Goal: Information Seeking & Learning: Learn about a topic

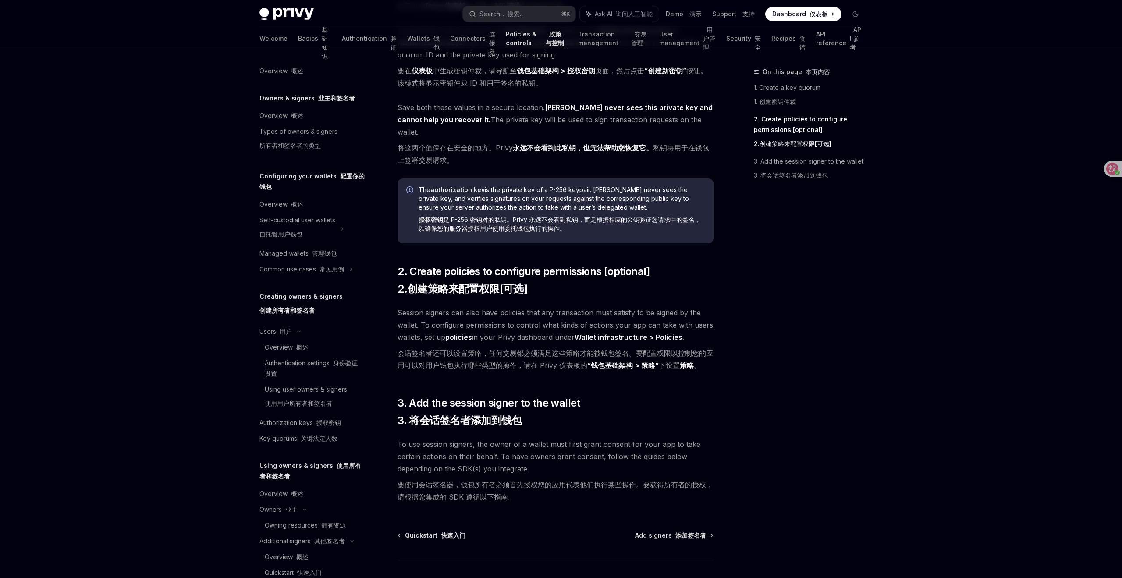
scroll to position [349, 0]
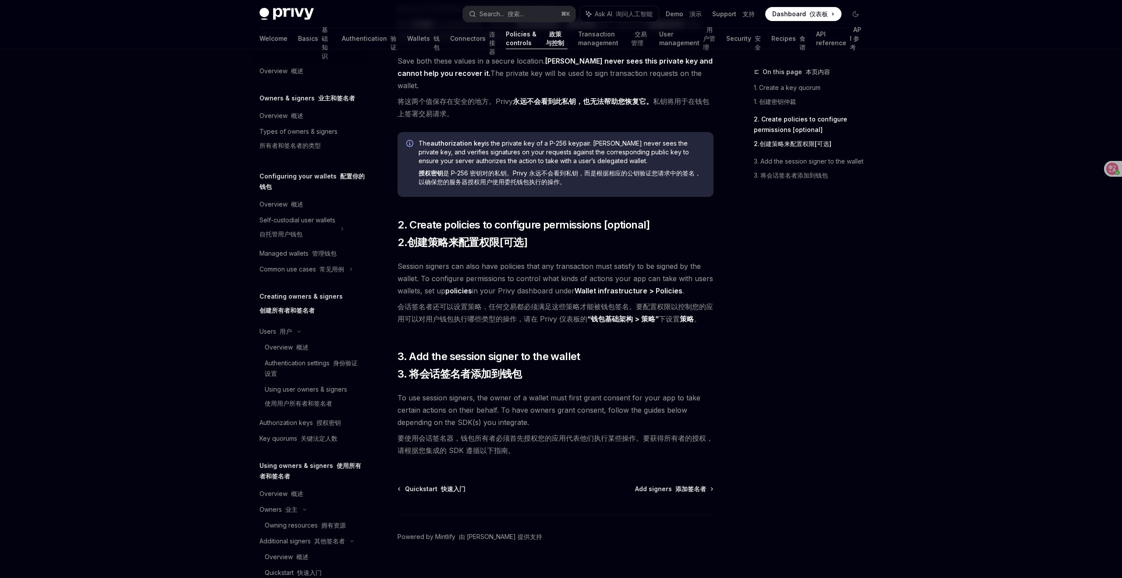
type textarea "*"
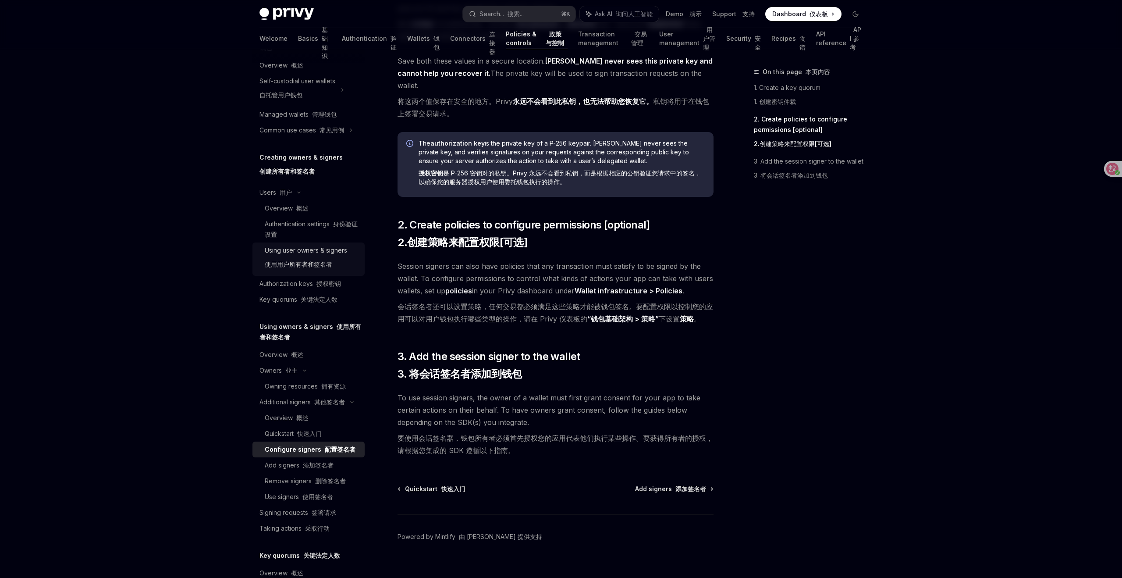
scroll to position [142, 0]
click at [306, 462] on font "添加签名者" at bounding box center [318, 461] width 31 height 7
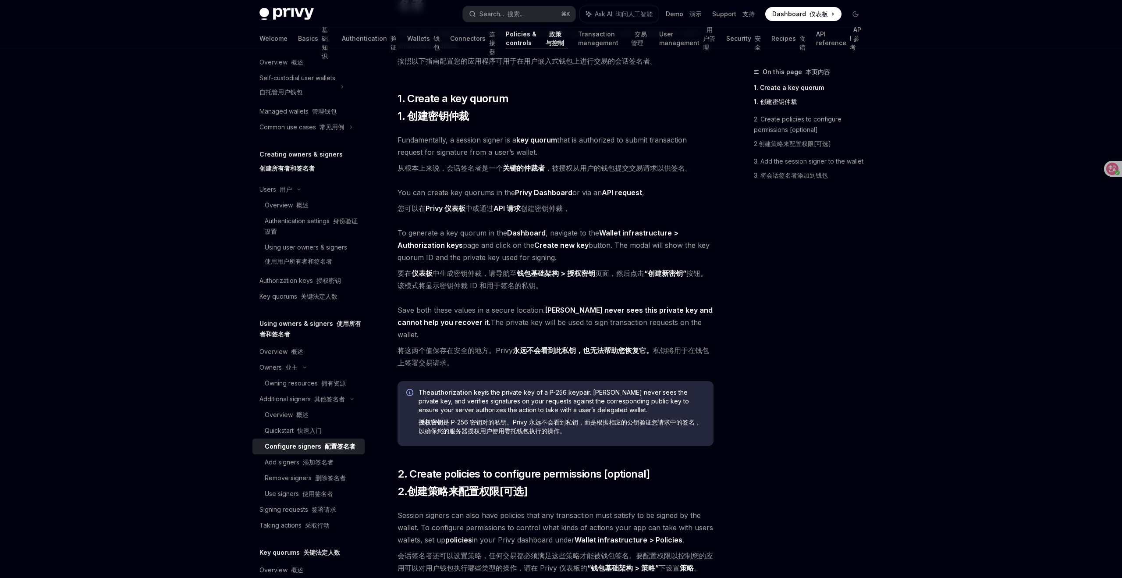
scroll to position [0, 0]
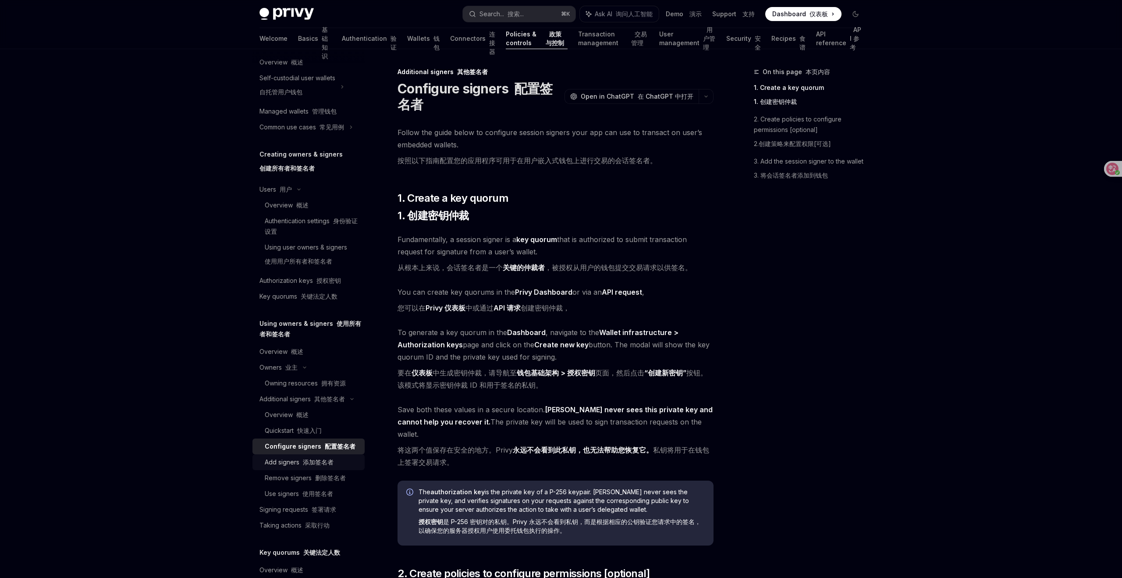
click at [311, 459] on font "添加签名者" at bounding box center [318, 461] width 31 height 7
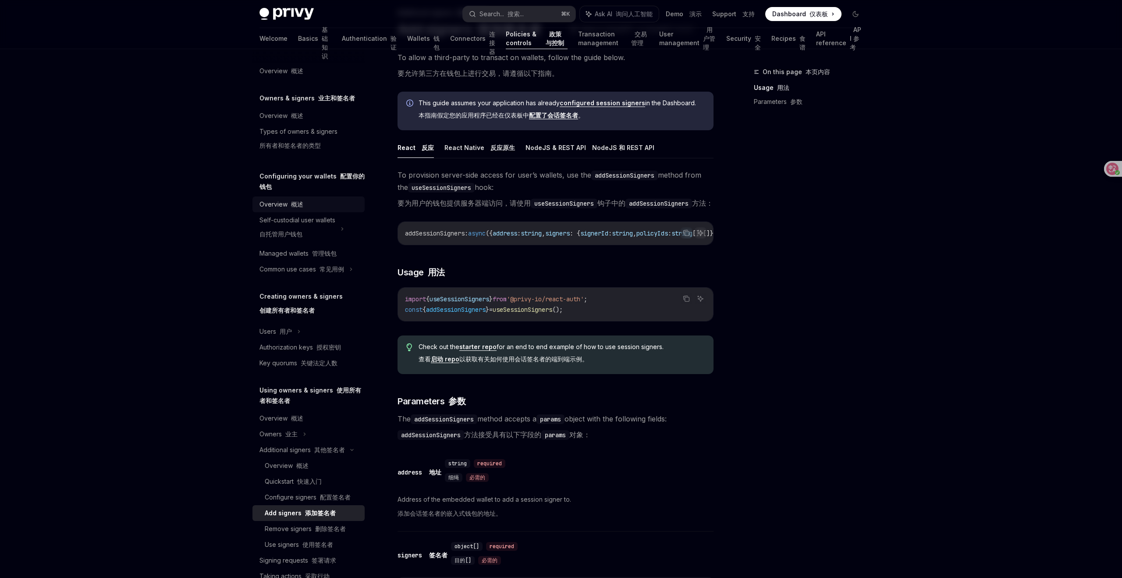
click at [285, 198] on link "Overview 概述" at bounding box center [309, 204] width 112 height 16
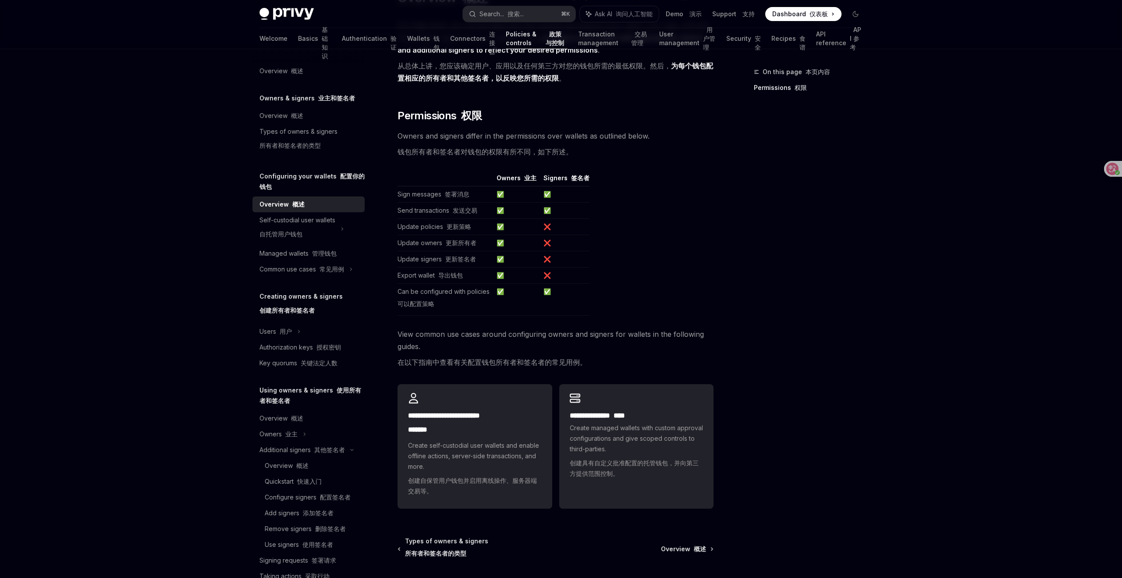
scroll to position [92, 0]
click at [338, 228] on div "Self-custodial user wallets 自托管用户钱包" at bounding box center [309, 228] width 112 height 33
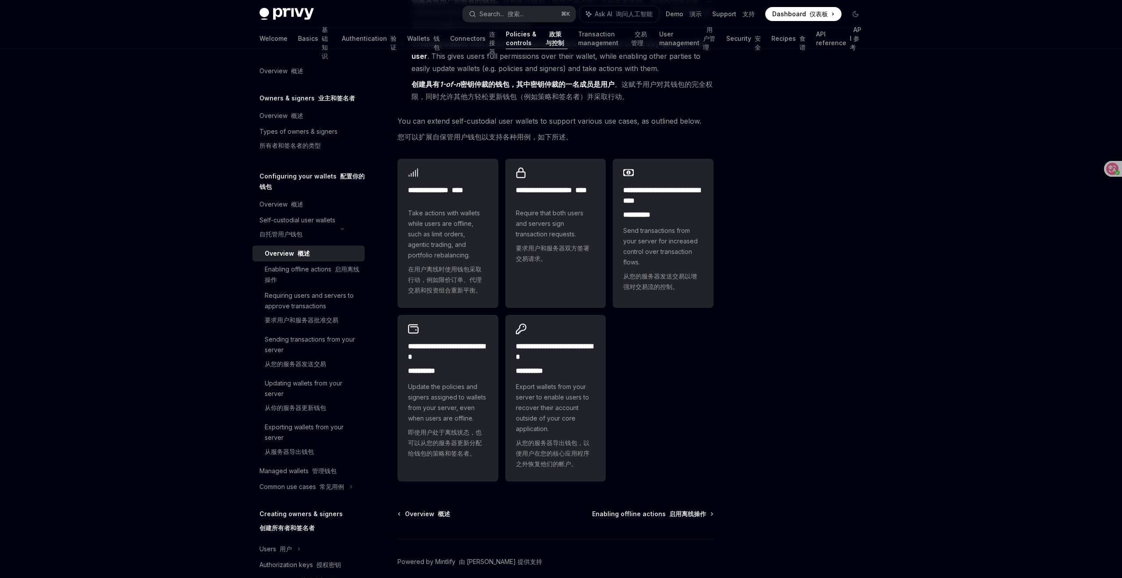
scroll to position [214, 0]
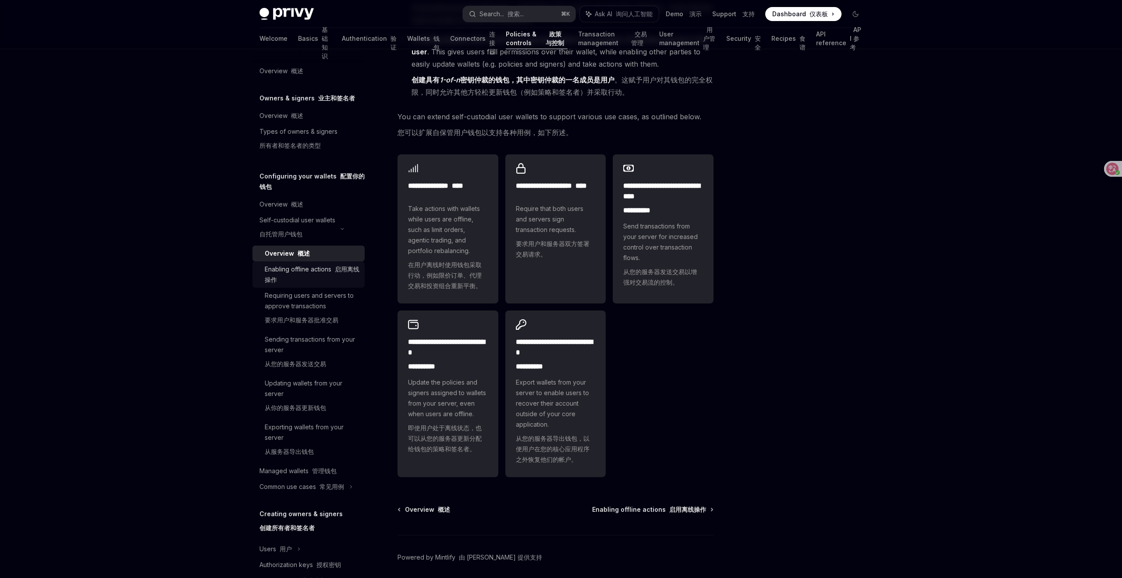
click at [335, 266] on font at bounding box center [333, 268] width 4 height 7
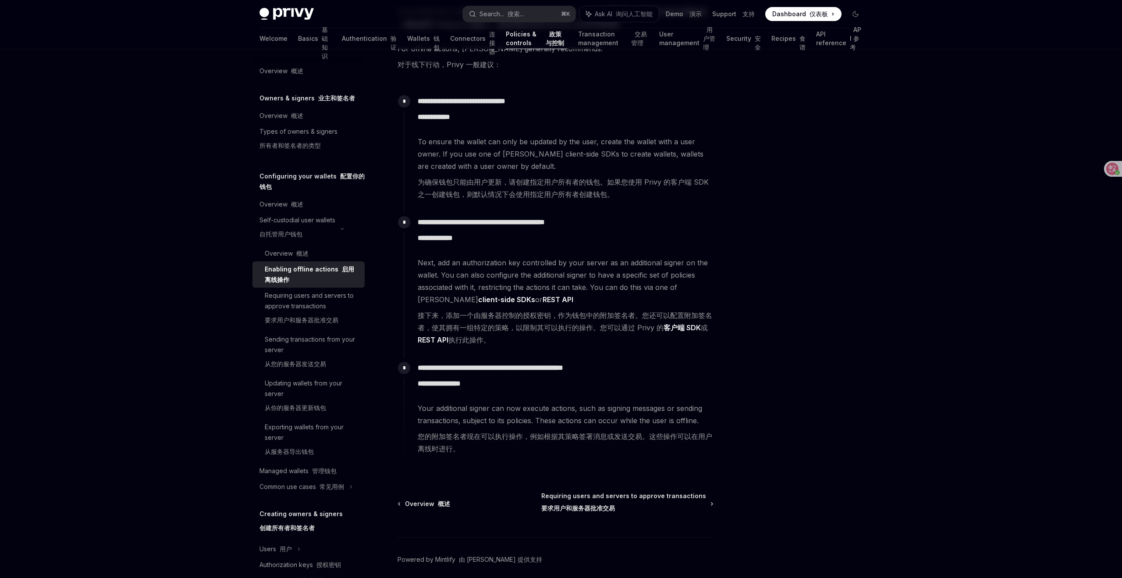
scroll to position [161, 0]
click at [304, 321] on font "要求用户和服务器批准交易" at bounding box center [302, 319] width 74 height 7
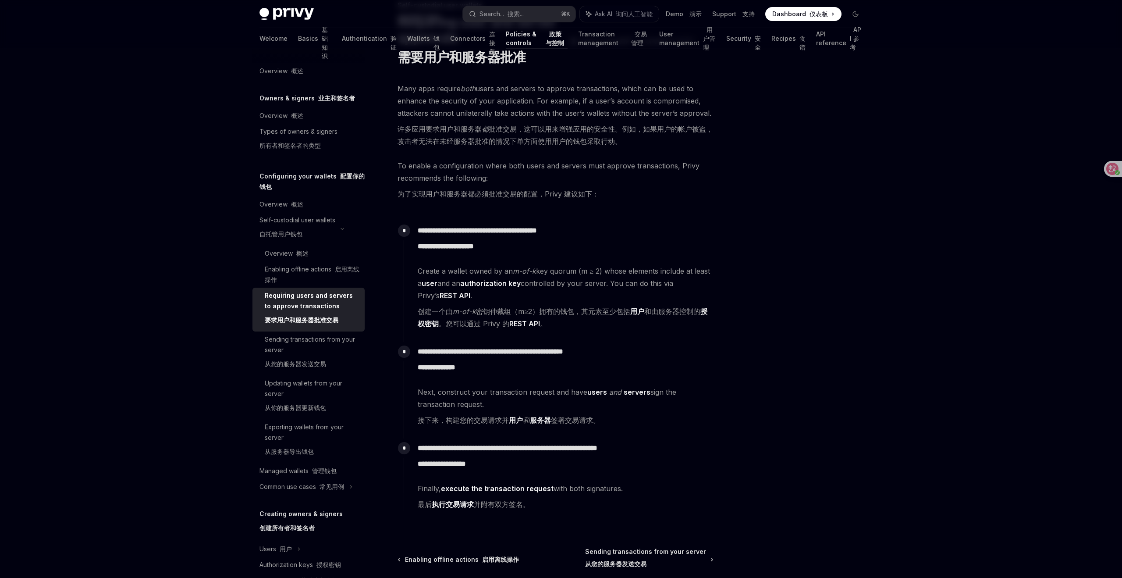
scroll to position [70, 0]
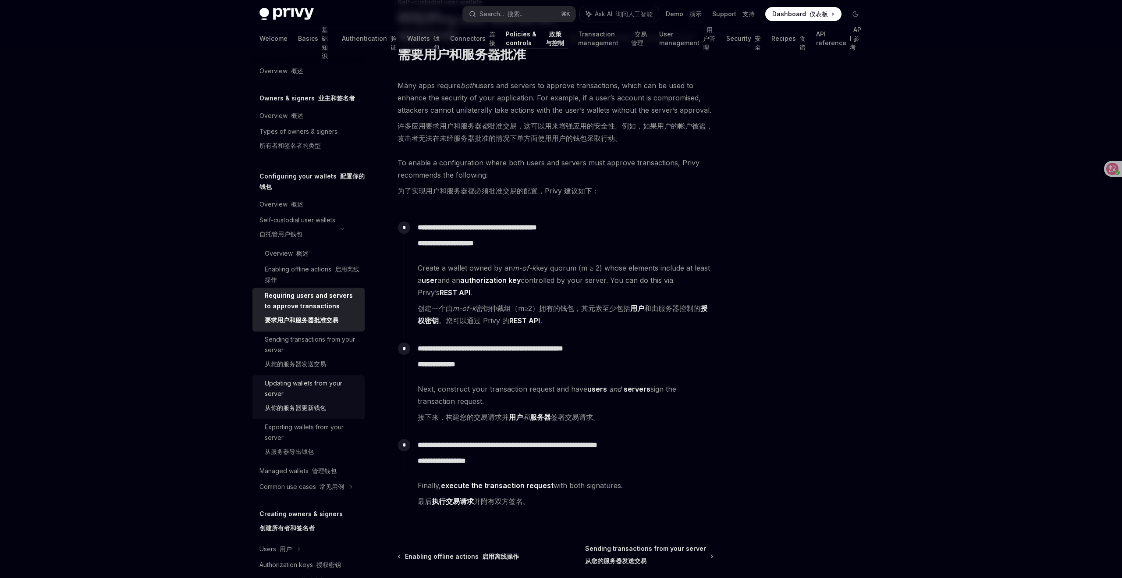
click at [304, 383] on div "Updating wallets from your server 从你的服务器更新钱包" at bounding box center [312, 397] width 95 height 39
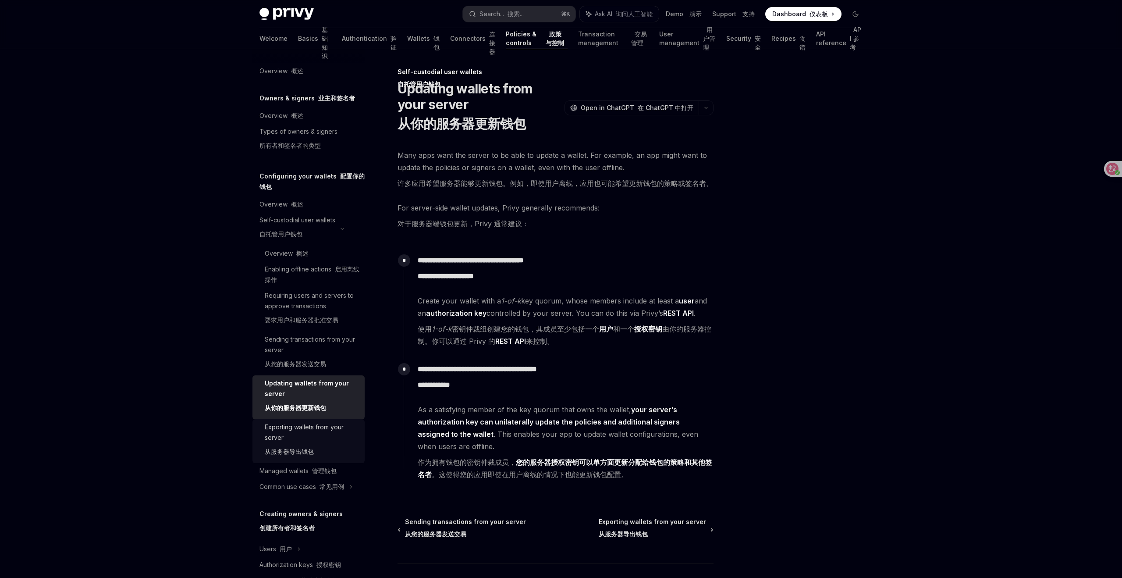
click at [321, 439] on div "Exporting wallets from your server 从服务器导出钱包" at bounding box center [312, 441] width 95 height 39
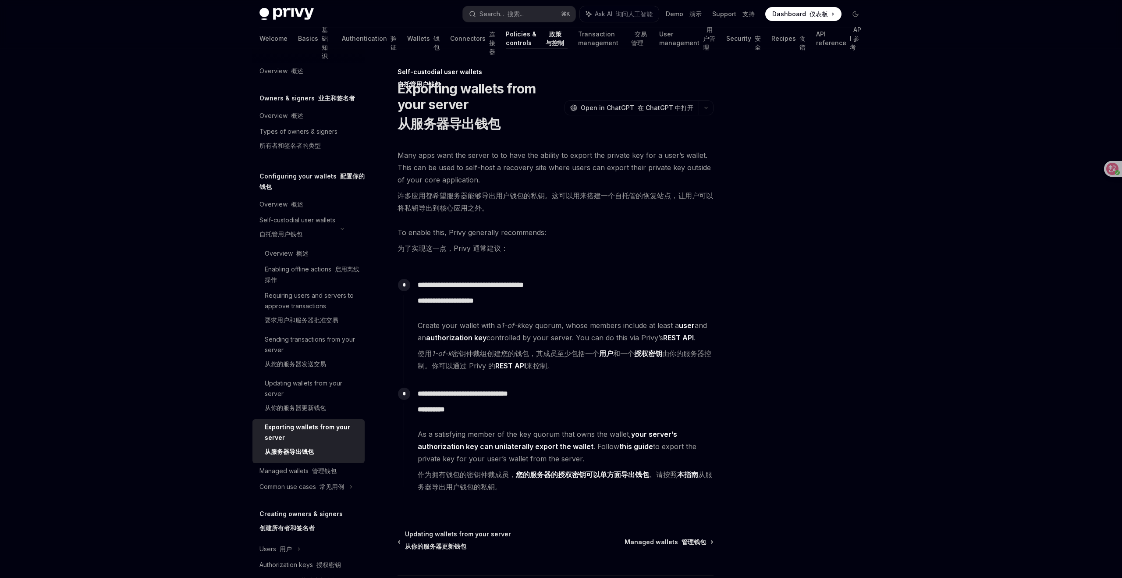
scroll to position [73, 0]
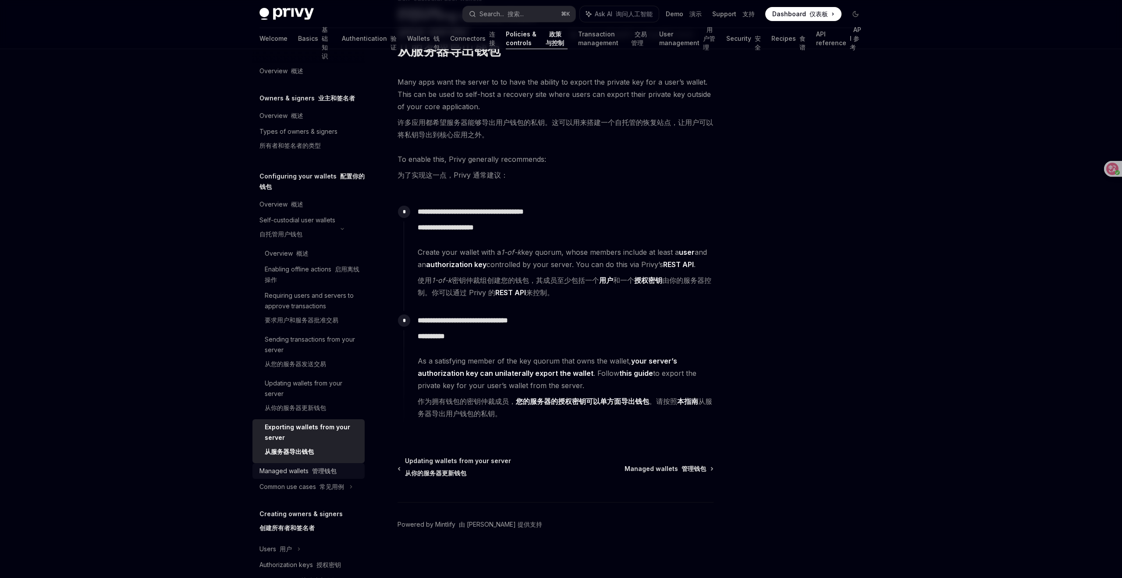
click at [297, 469] on div "Managed wallets 管理钱包" at bounding box center [298, 471] width 77 height 11
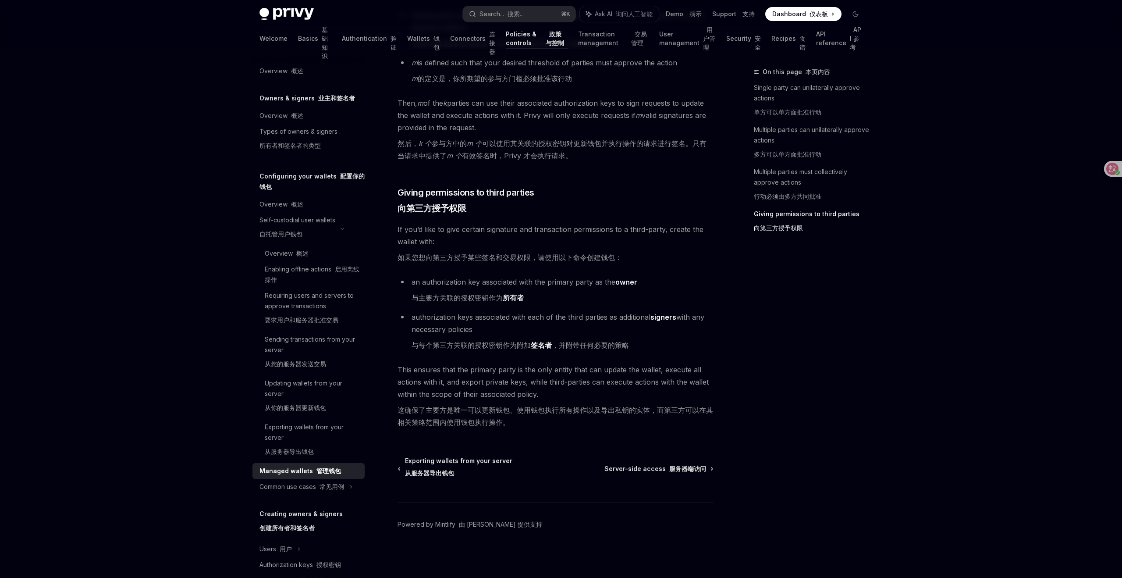
scroll to position [625, 0]
click at [348, 486] on div "Common use cases 常见用例" at bounding box center [309, 487] width 112 height 16
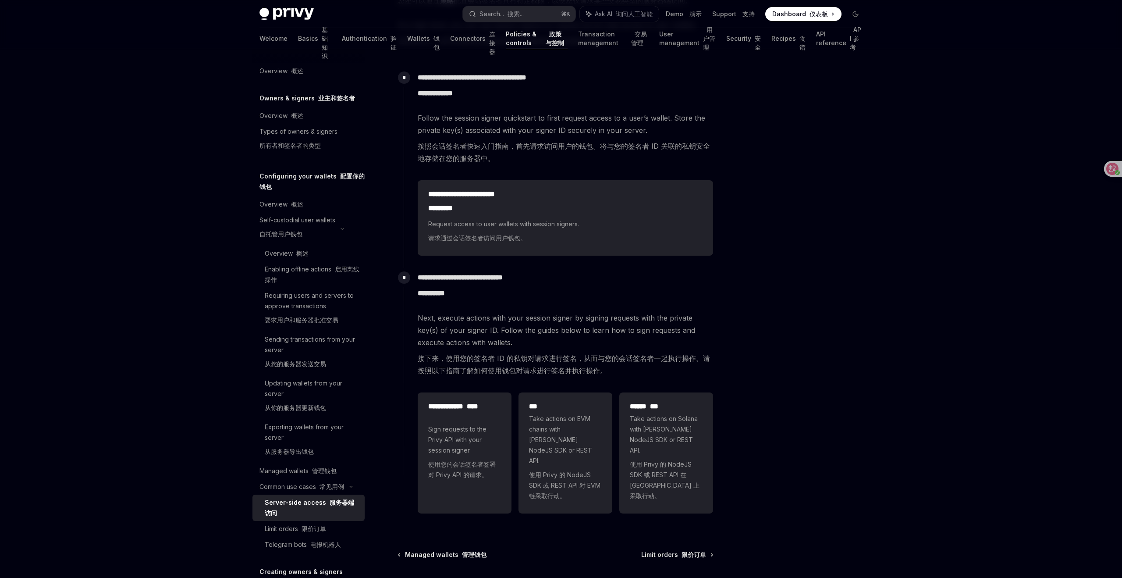
scroll to position [274, 0]
click at [478, 456] on span "Sign requests to the Privy API with your session signer. 使用您的会话签名者签署对 Privy API…" at bounding box center [464, 453] width 73 height 60
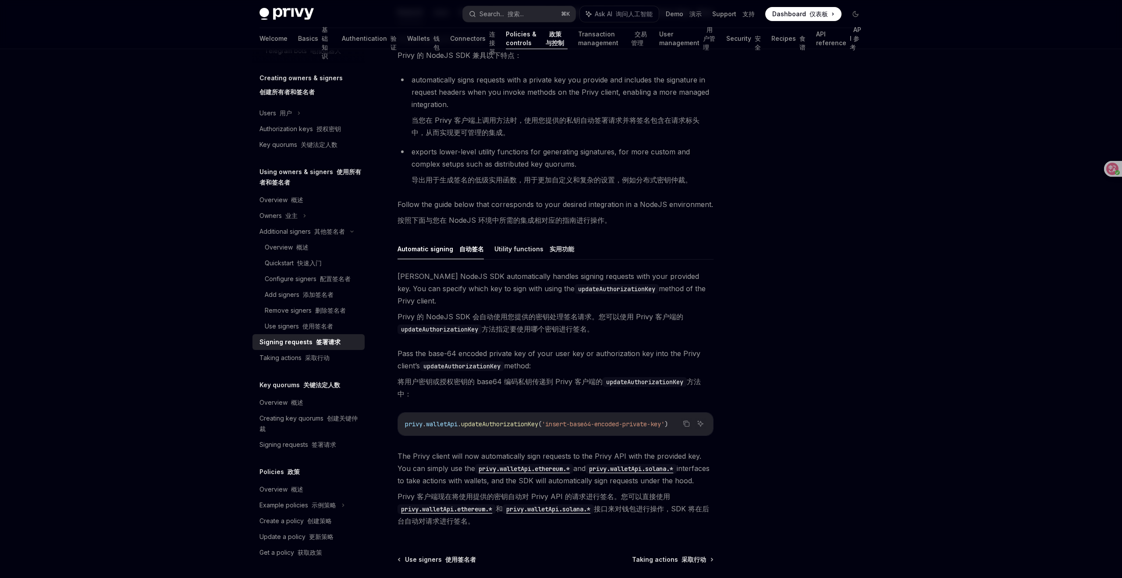
scroll to position [299, 0]
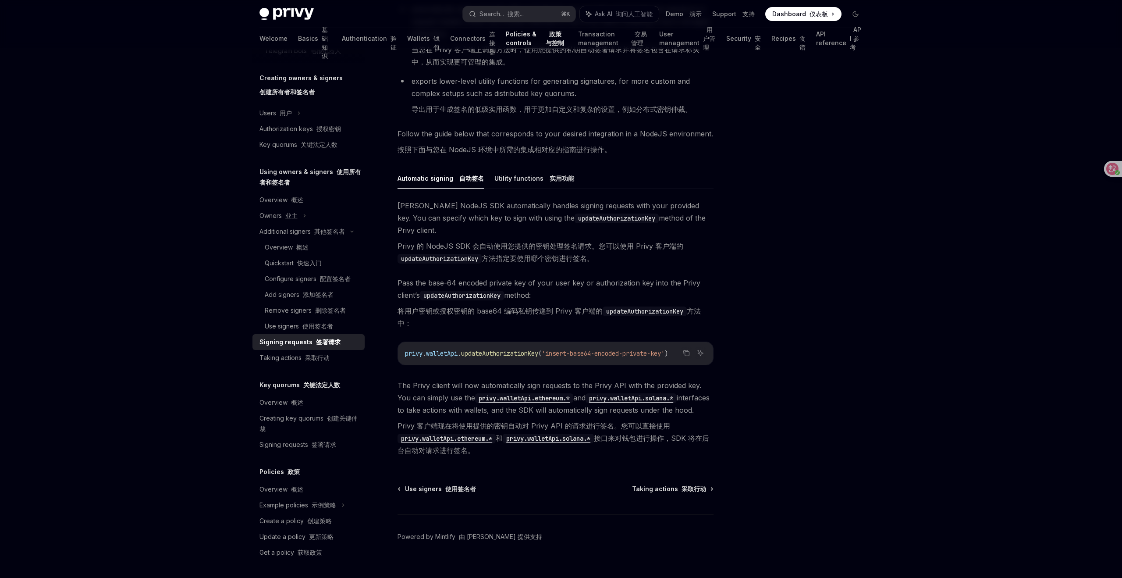
click at [822, 271] on div at bounding box center [803, 322] width 133 height 511
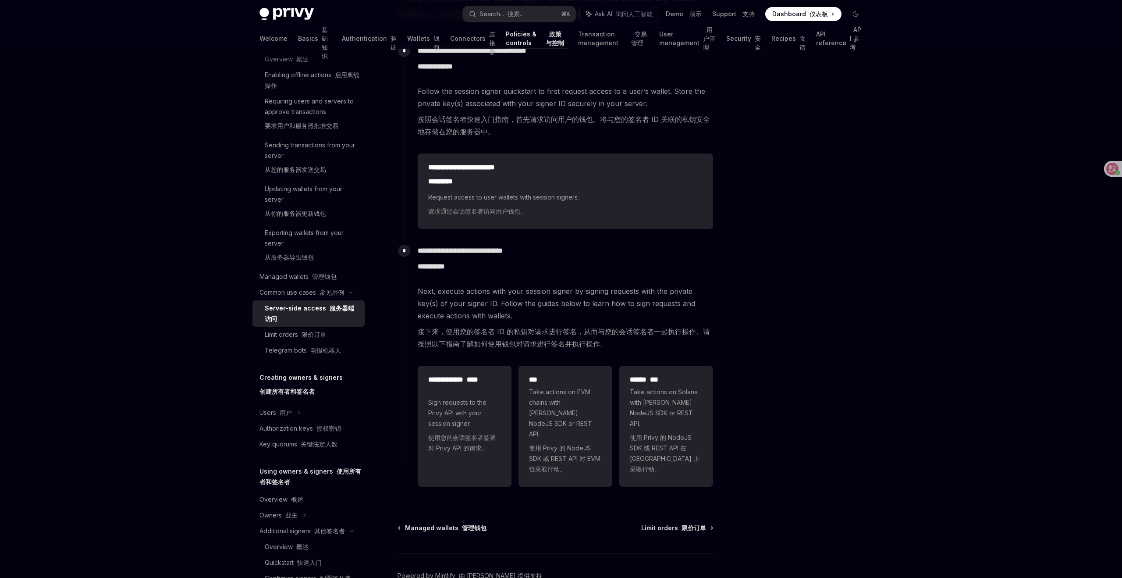
scroll to position [340, 0]
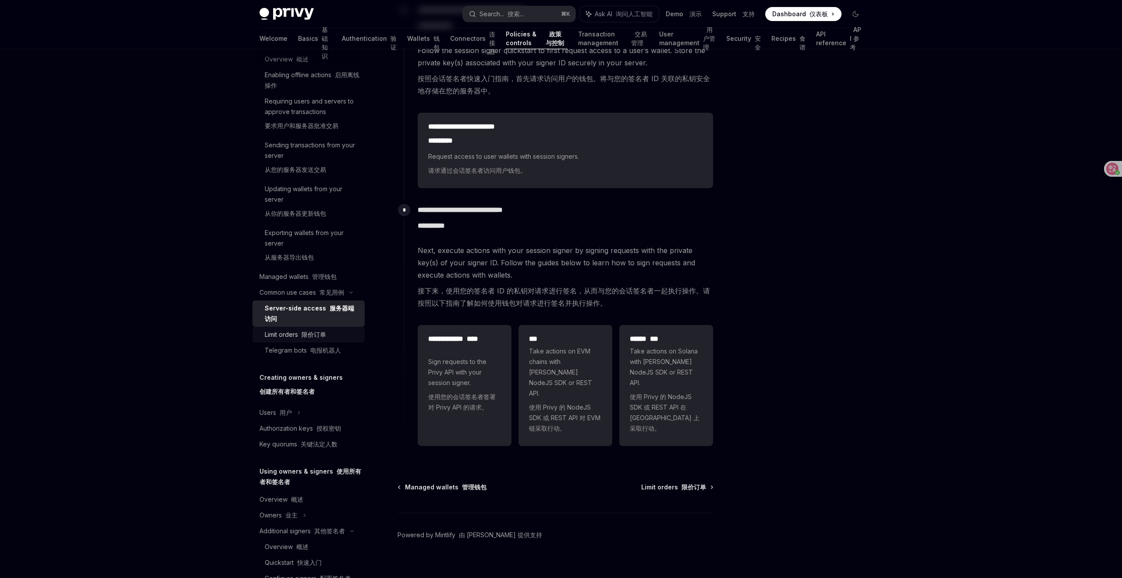
click at [306, 331] on font "限价订单" at bounding box center [314, 334] width 25 height 7
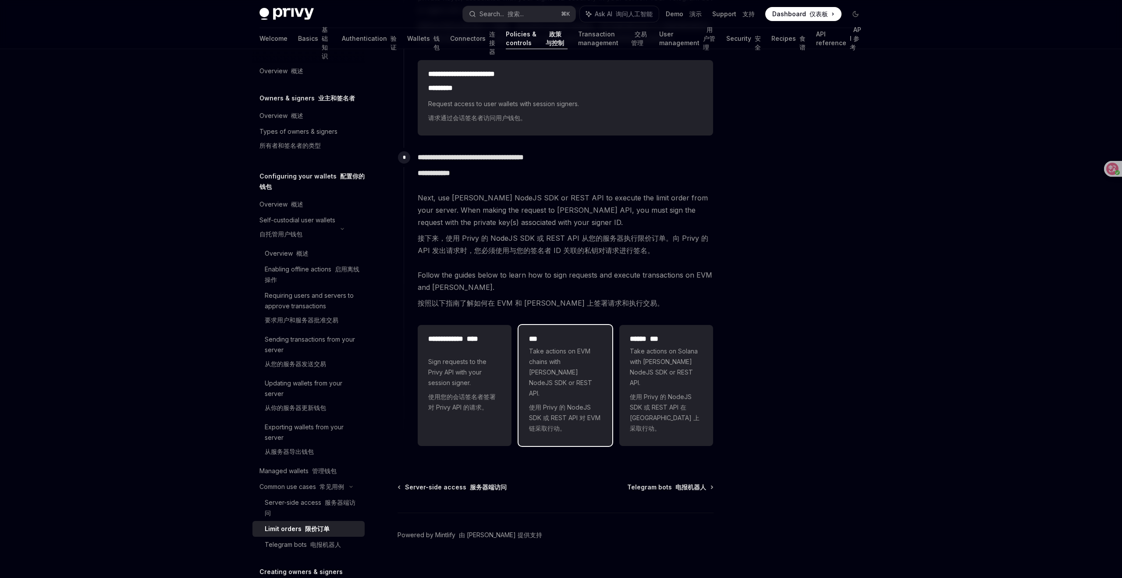
click at [574, 375] on span "Take actions on EVM chains with [PERSON_NAME] NodeJS SDK or REST API. 使用 Privy …" at bounding box center [565, 391] width 73 height 91
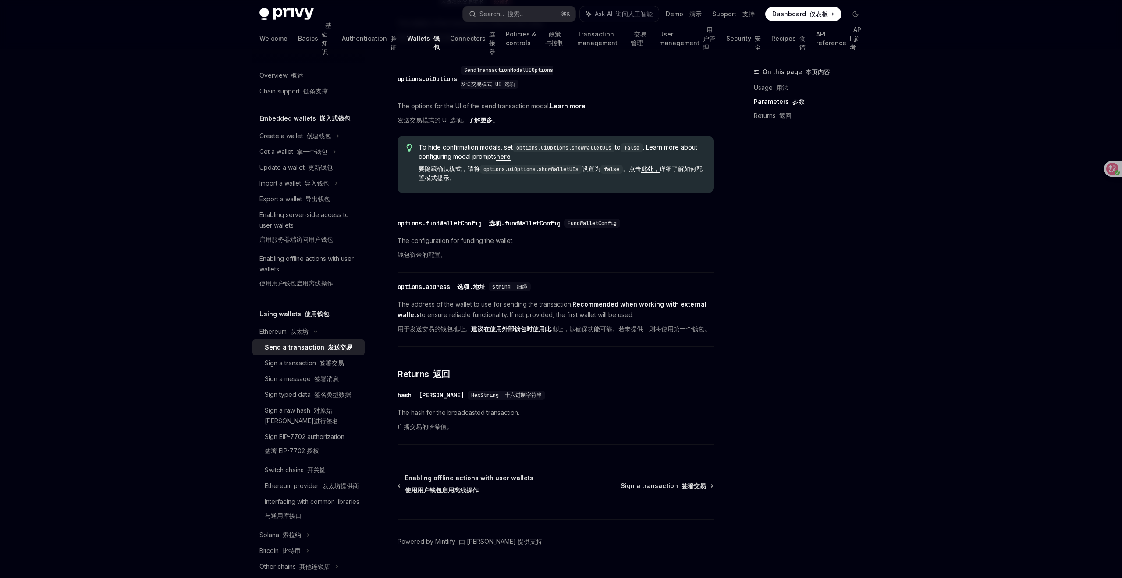
scroll to position [533, 0]
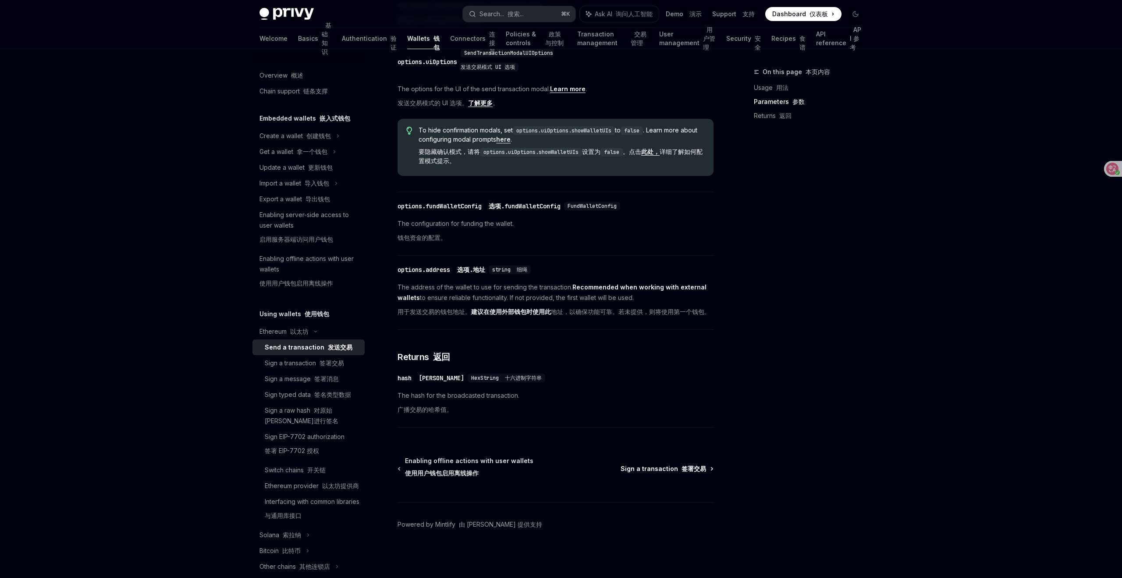
click at [694, 472] on font "签署交易" at bounding box center [694, 468] width 25 height 7
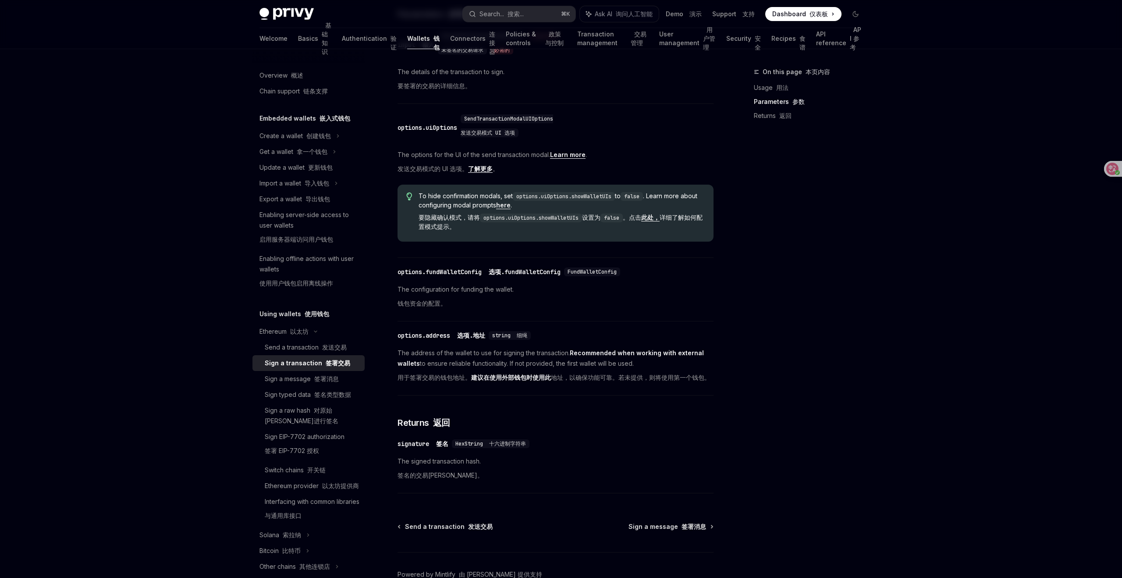
scroll to position [503, 0]
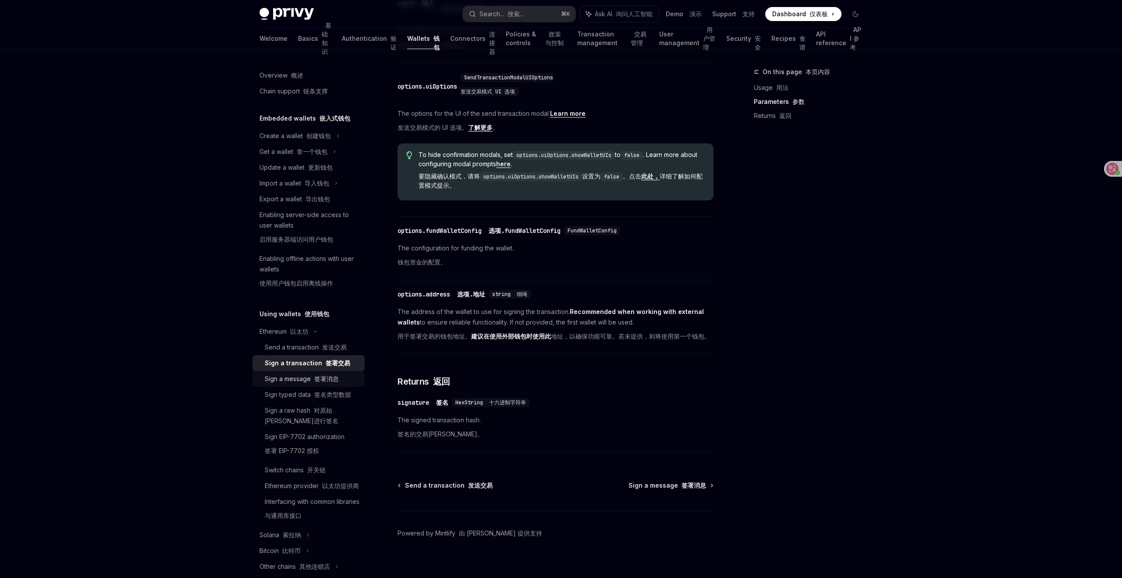
click at [334, 376] on font "签署消息" at bounding box center [326, 378] width 25 height 7
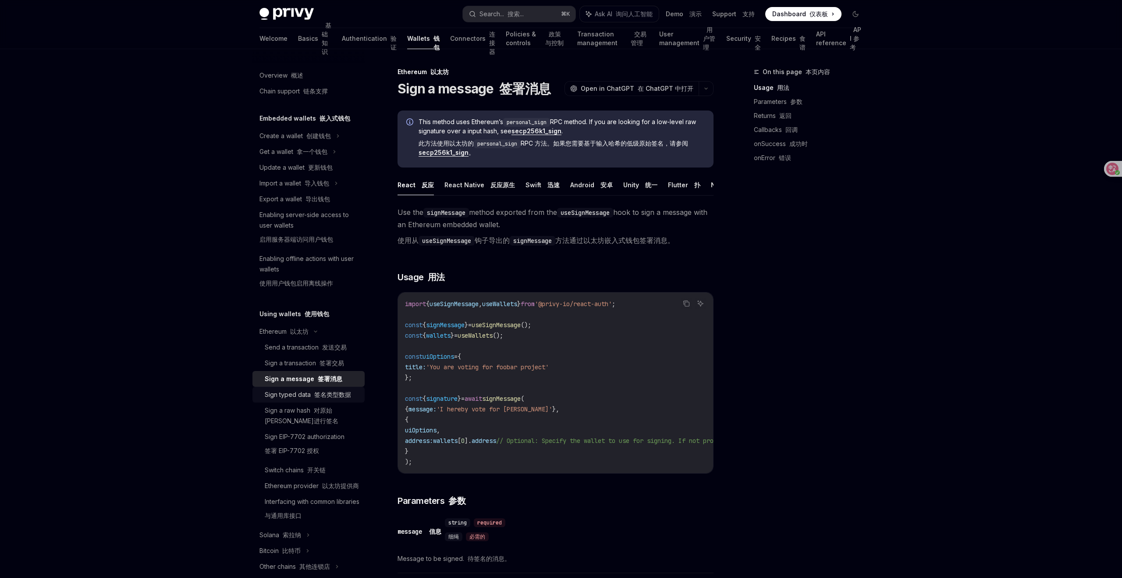
click at [325, 397] on font "签名类型数据" at bounding box center [332, 394] width 37 height 7
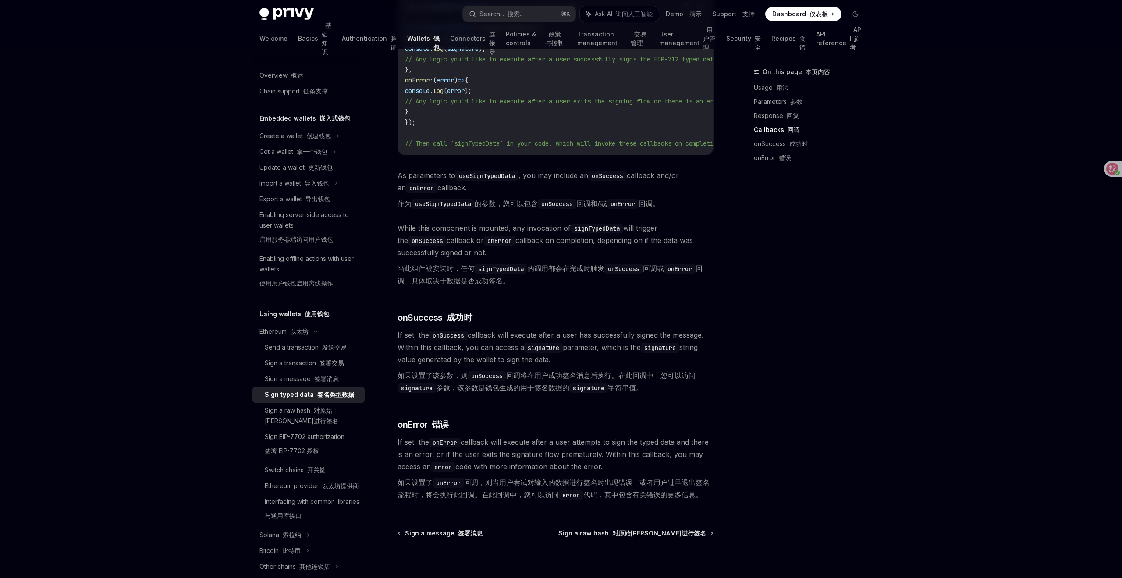
scroll to position [971, 0]
click at [285, 409] on div "Sign a raw hash 对原始[PERSON_NAME]进行签名" at bounding box center [312, 415] width 95 height 21
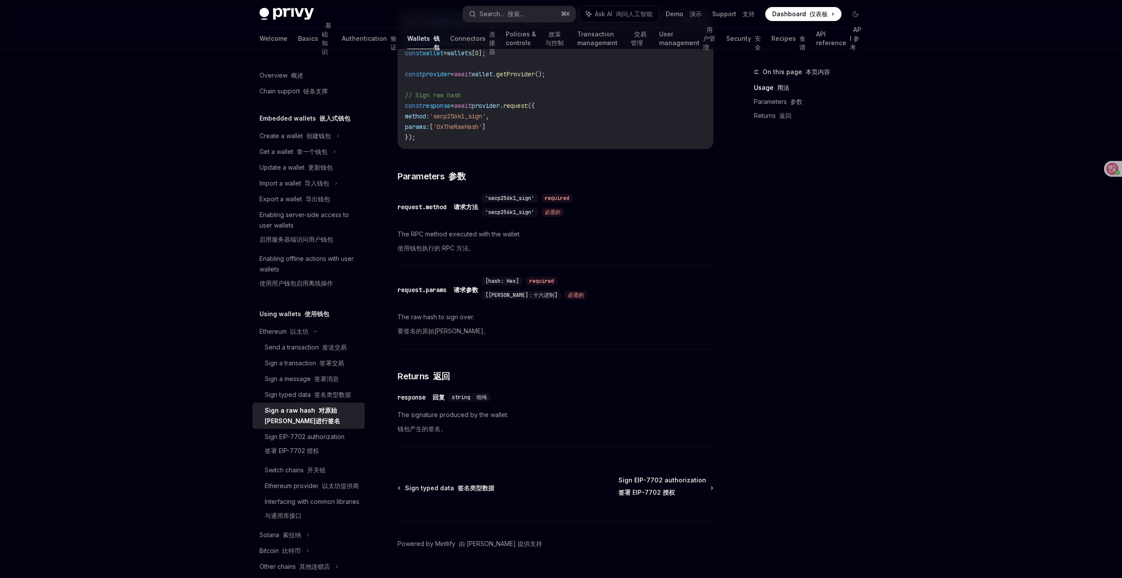
scroll to position [356, 0]
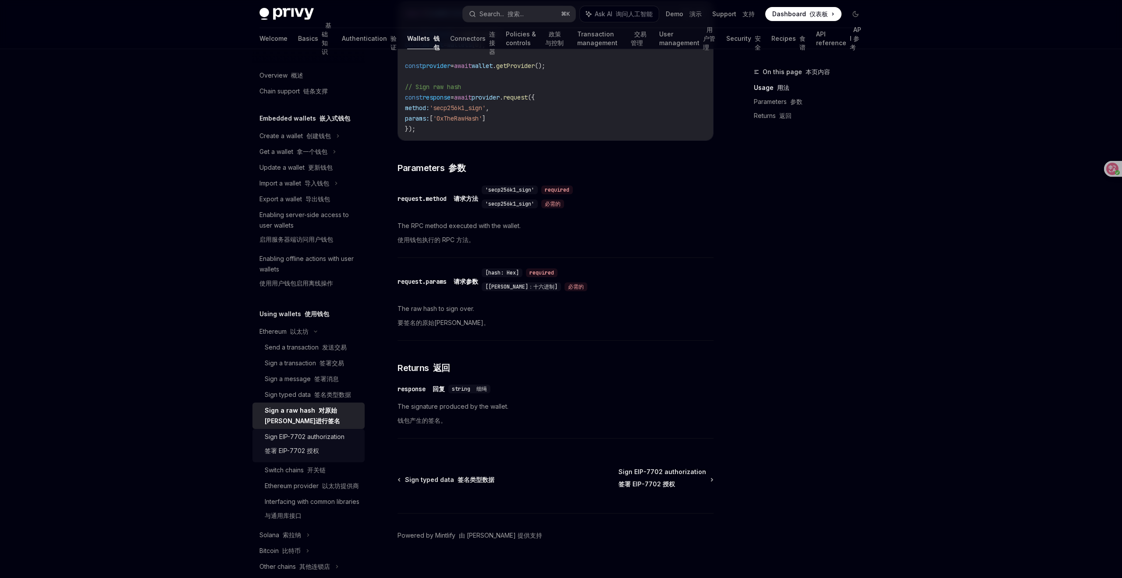
click at [331, 433] on div "Sign EIP-7702 authorization 签署 EIP-7702 授权" at bounding box center [305, 445] width 80 height 28
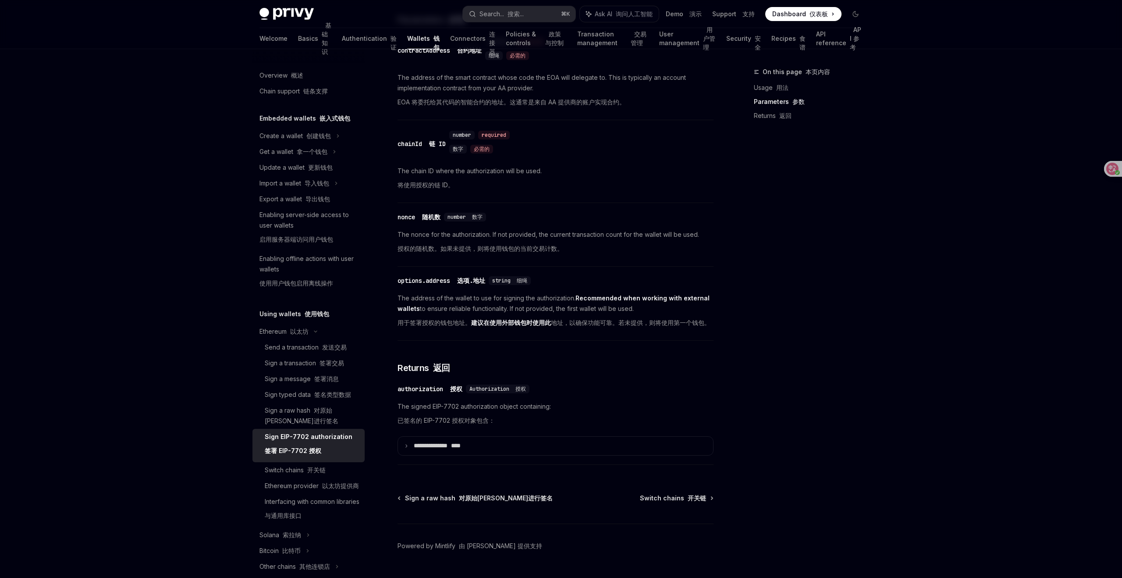
scroll to position [871, 0]
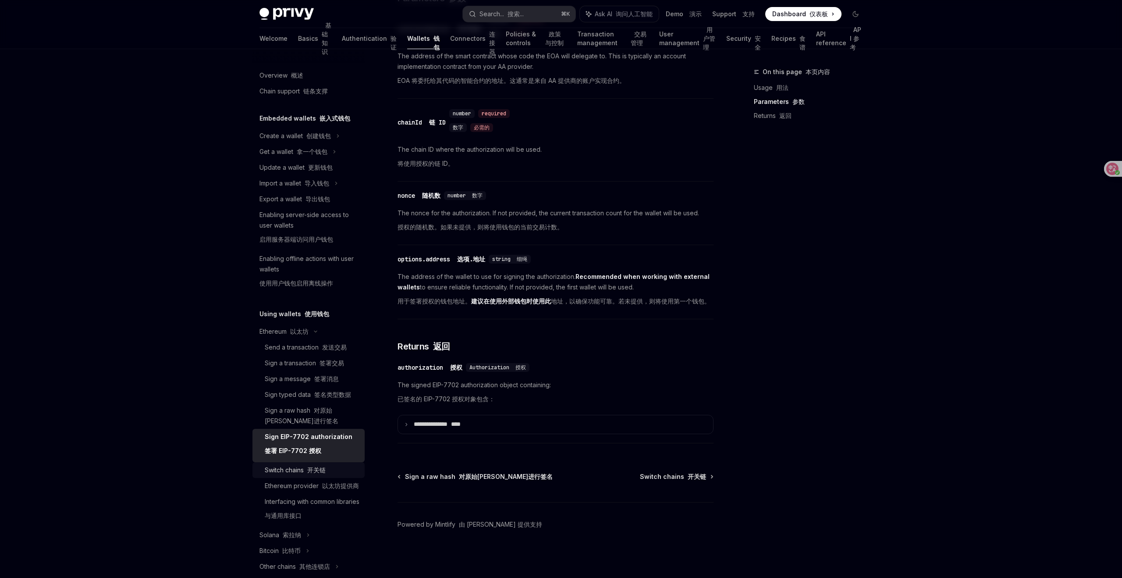
click at [318, 469] on font "开关链" at bounding box center [316, 469] width 18 height 7
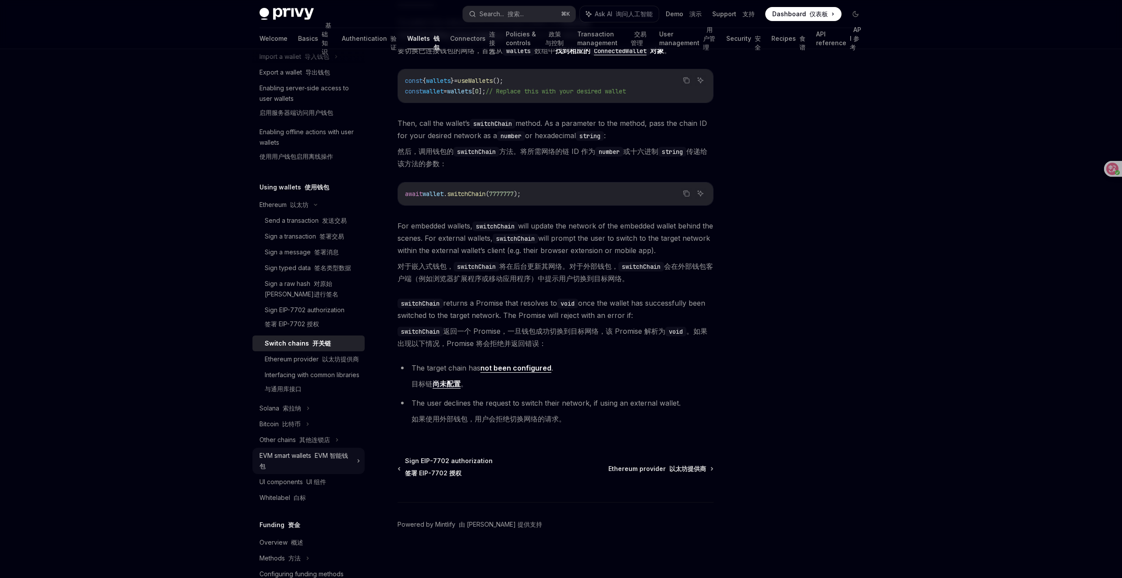
scroll to position [126, 0]
click at [360, 472] on div "EVM smart wallets EVM 智能钱包" at bounding box center [309, 461] width 112 height 26
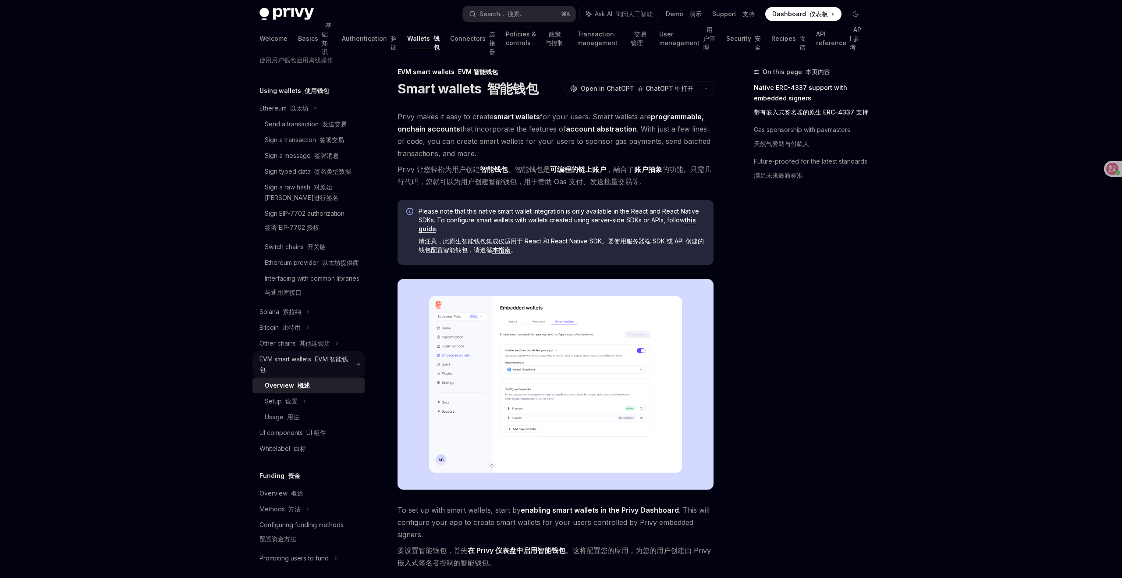
scroll to position [224, 0]
click at [850, 38] on font "API 参考" at bounding box center [856, 38] width 13 height 26
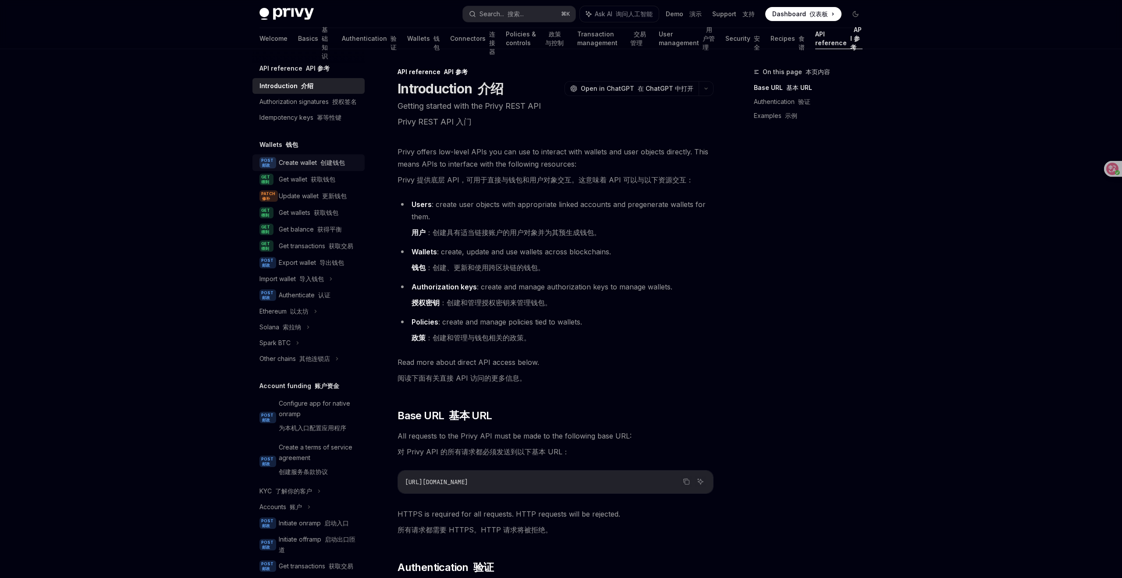
click at [327, 160] on font "创建钱包" at bounding box center [332, 162] width 25 height 7
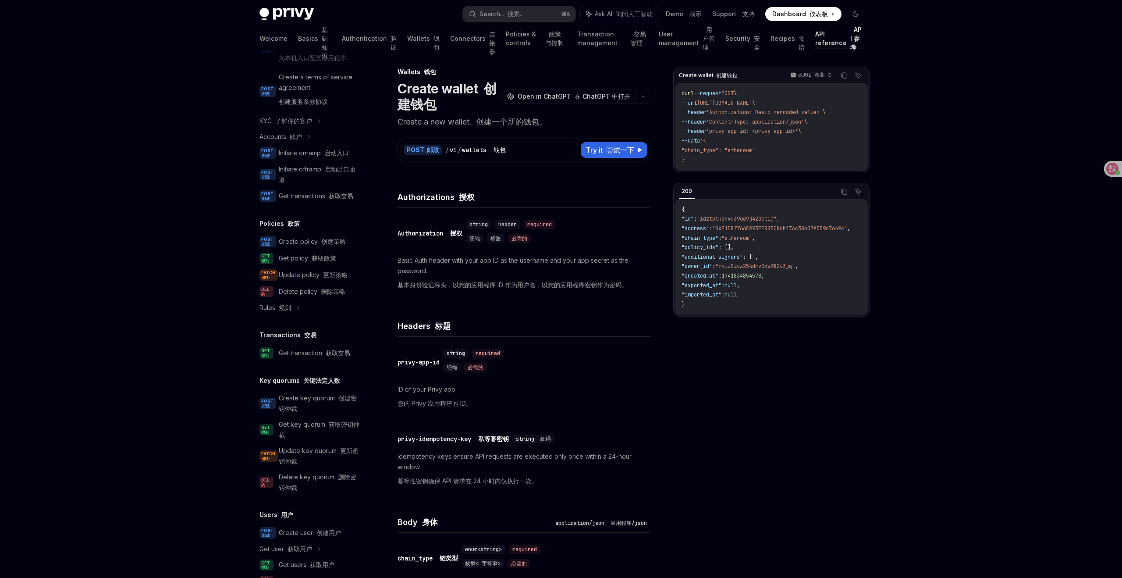
scroll to position [452, 0]
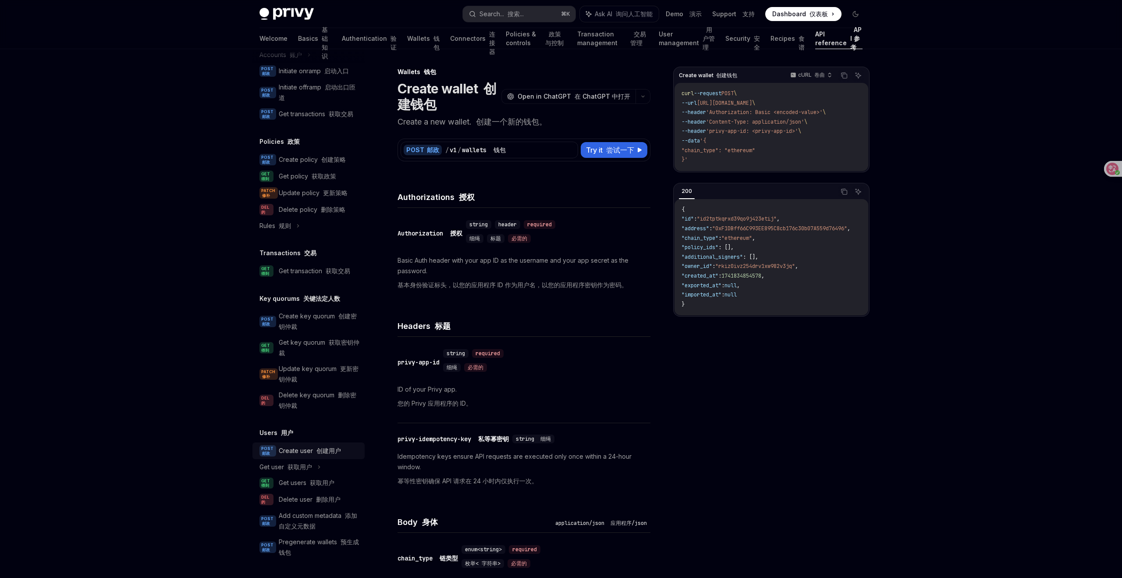
click at [318, 452] on font "创建用户" at bounding box center [329, 450] width 25 height 7
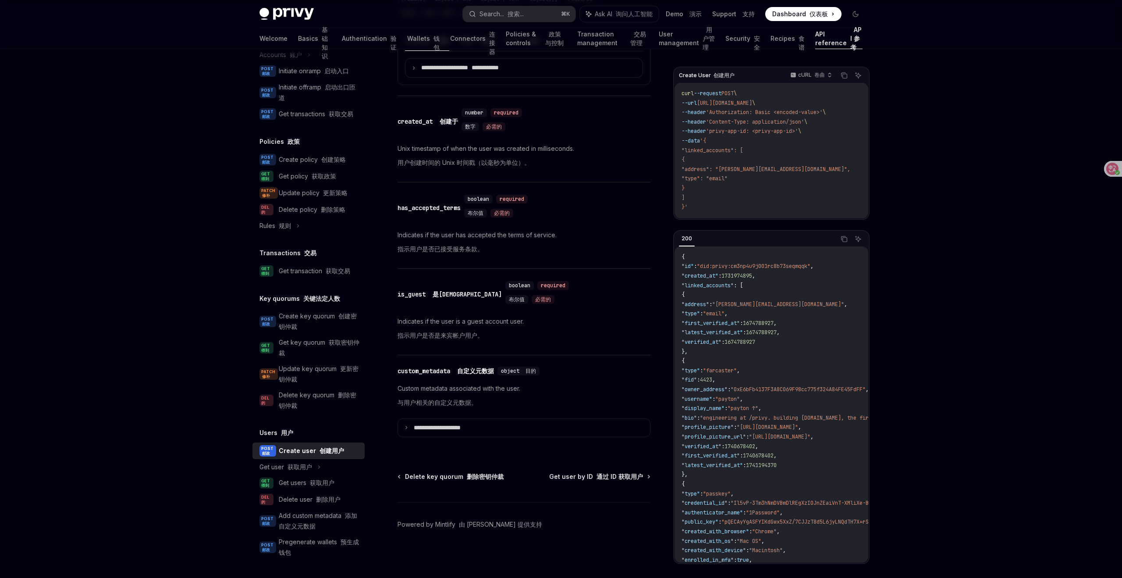
scroll to position [1230, 0]
click at [464, 429] on p "**********" at bounding box center [468, 428] width 108 height 8
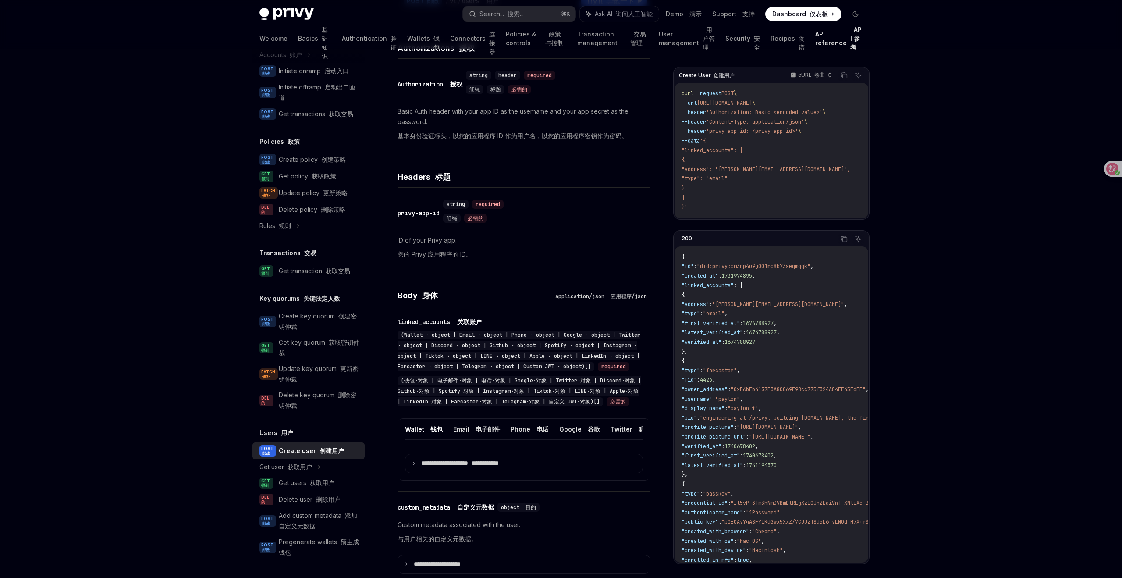
scroll to position [183, 0]
click at [488, 437] on button "Email 电子邮件" at bounding box center [476, 427] width 47 height 21
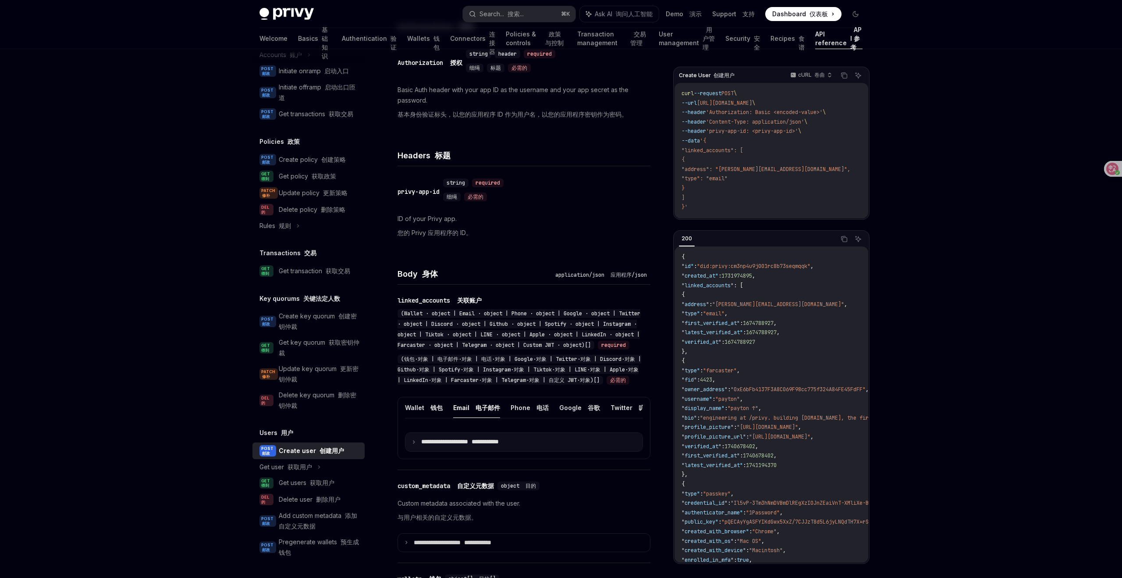
click at [481, 446] on p "**********" at bounding box center [475, 442] width 108 height 8
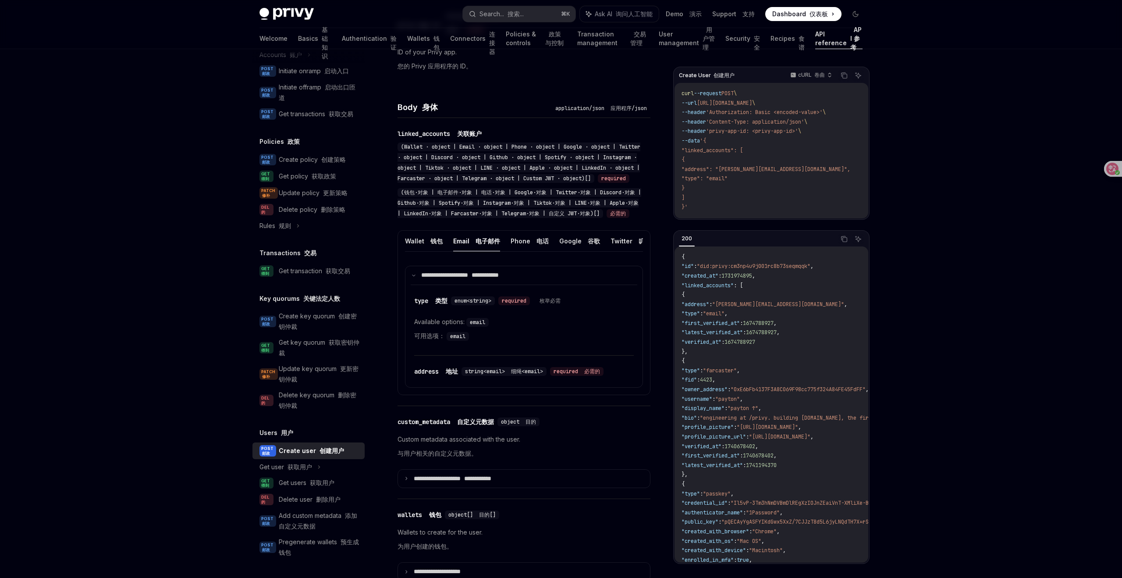
scroll to position [361, 0]
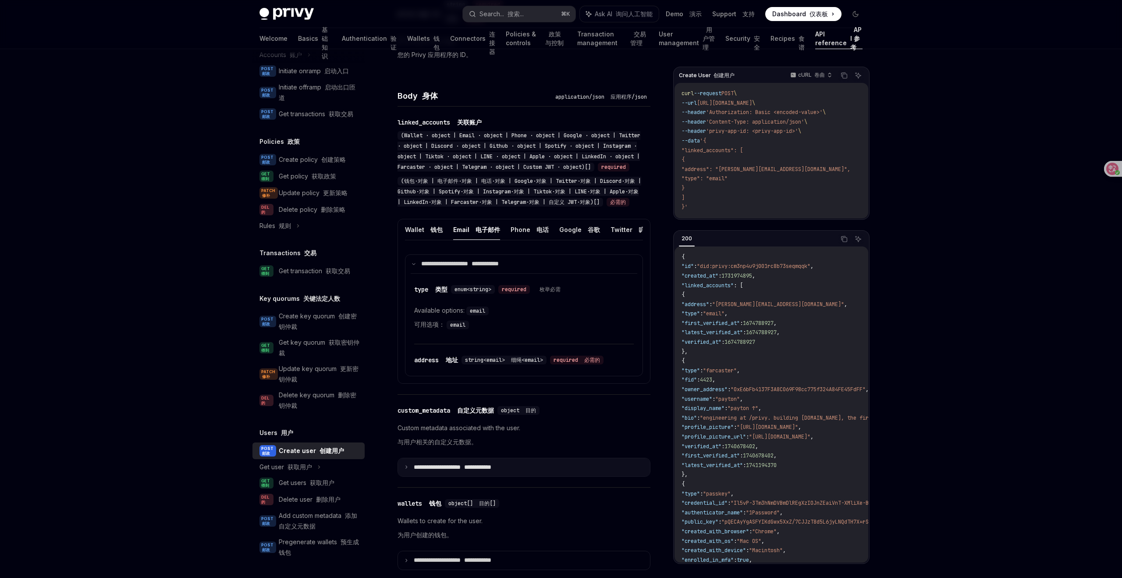
click at [566, 477] on summary "**********" at bounding box center [524, 467] width 252 height 18
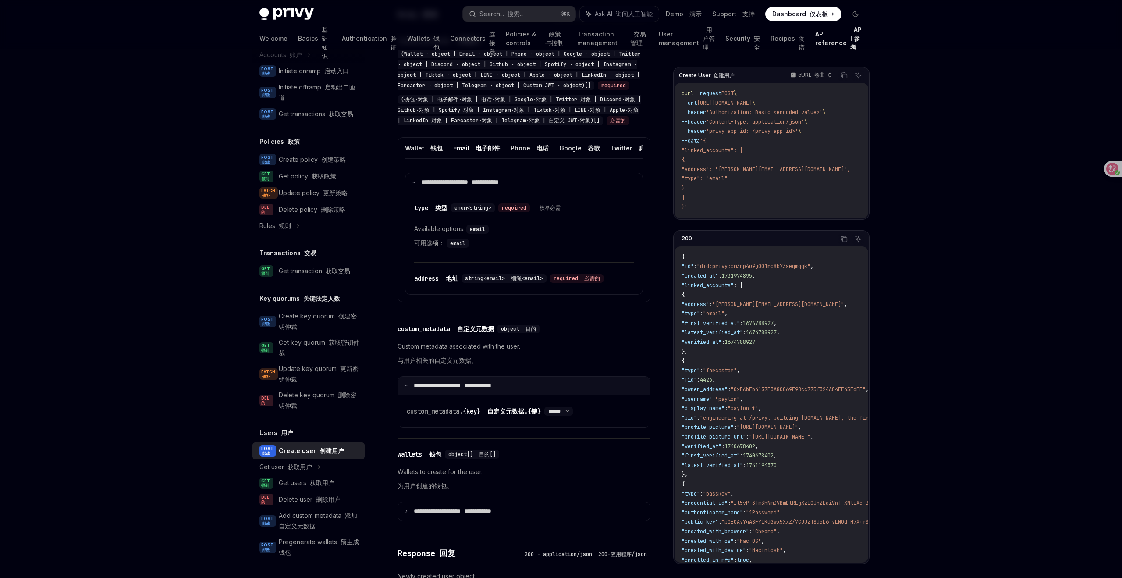
scroll to position [457, 0]
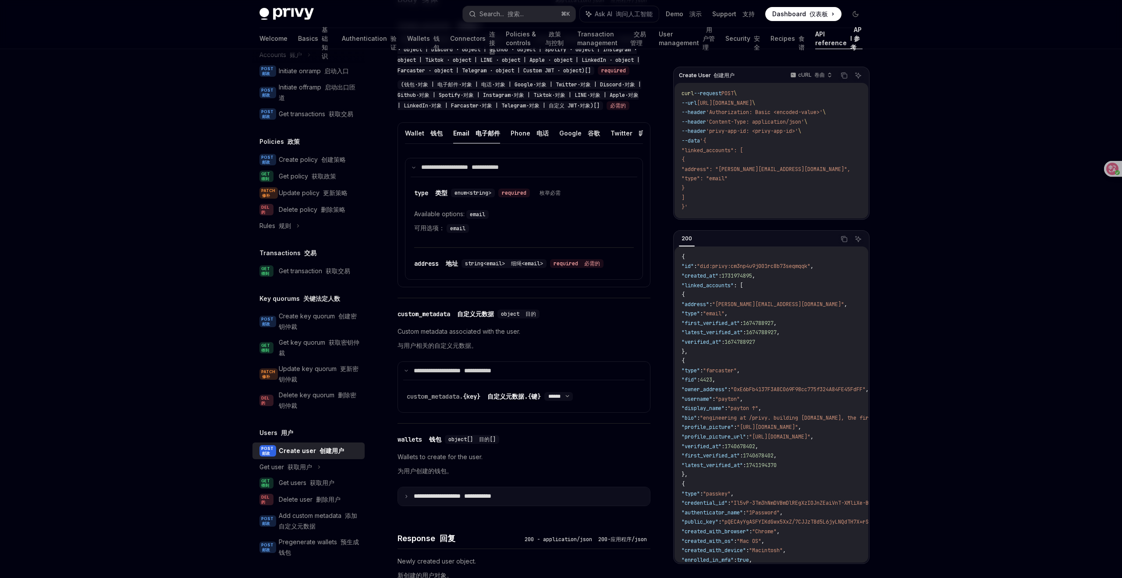
click at [530, 506] on summary "**********" at bounding box center [524, 496] width 252 height 18
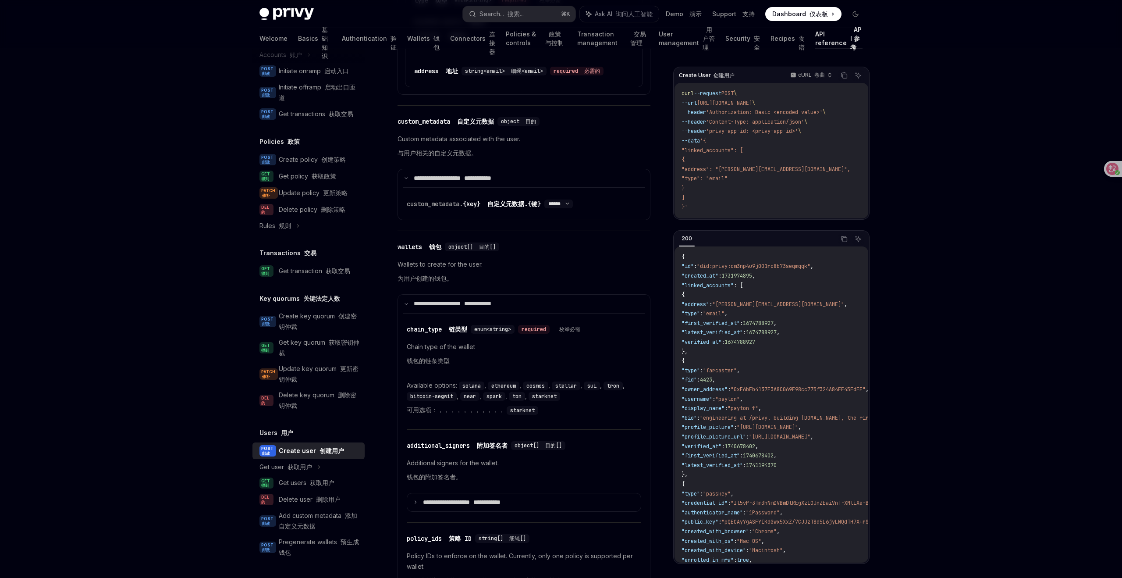
scroll to position [654, 0]
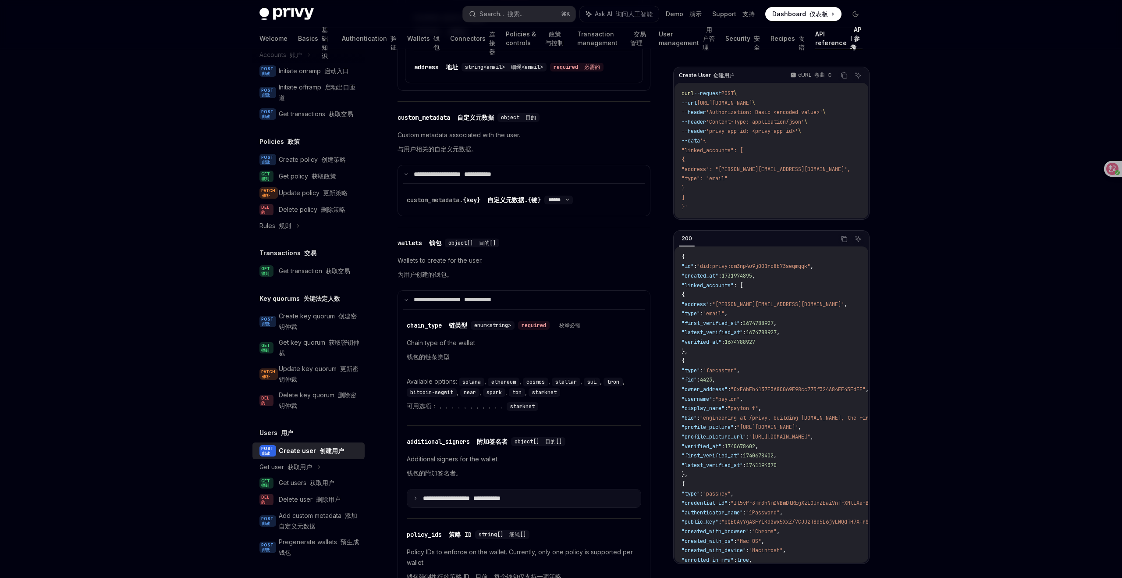
click at [547, 508] on summary "**********" at bounding box center [524, 498] width 234 height 18
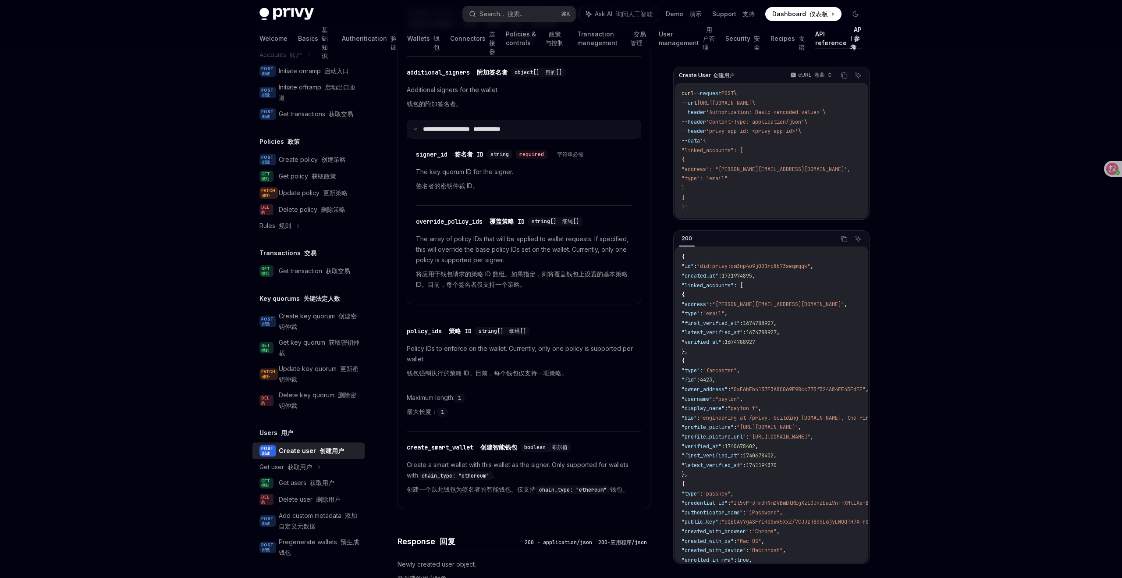
scroll to position [870, 0]
click at [309, 479] on font at bounding box center [308, 482] width 4 height 7
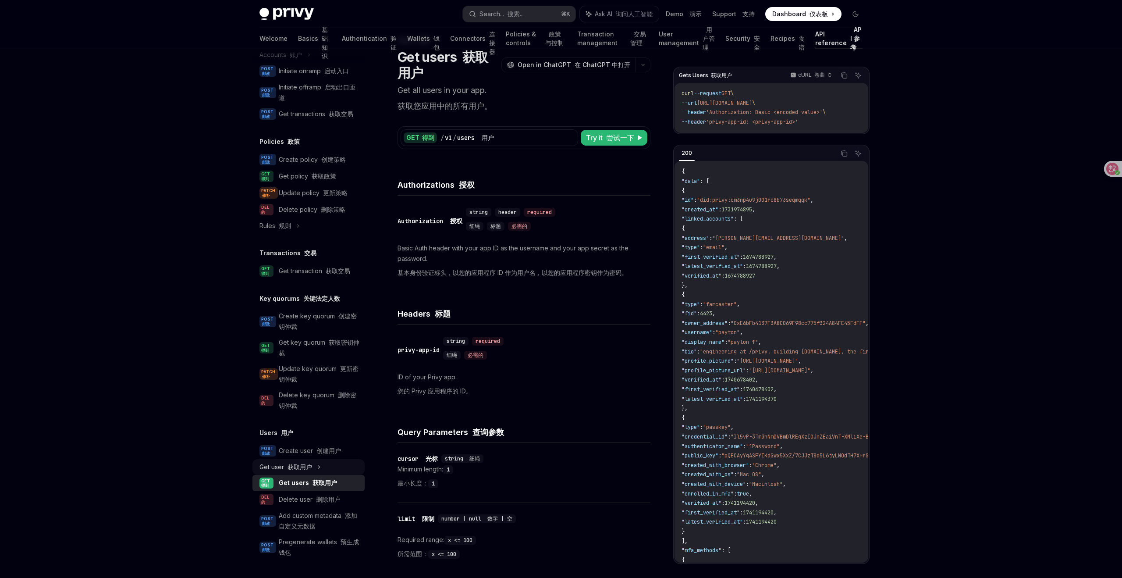
scroll to position [46, 0]
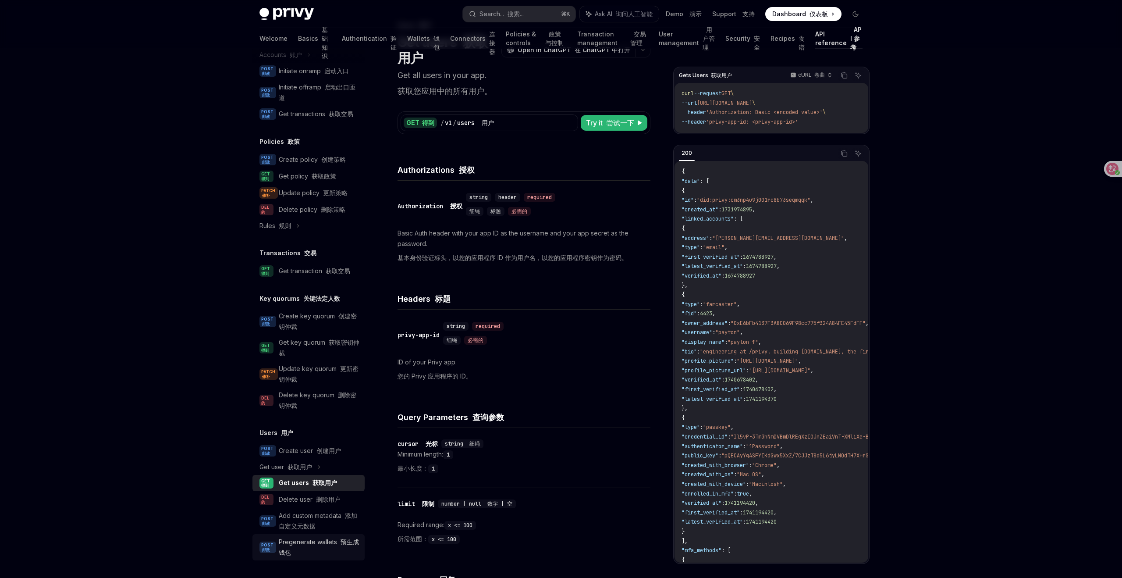
click at [330, 546] on div "Pregenerate wallets 预生成钱包" at bounding box center [319, 547] width 81 height 21
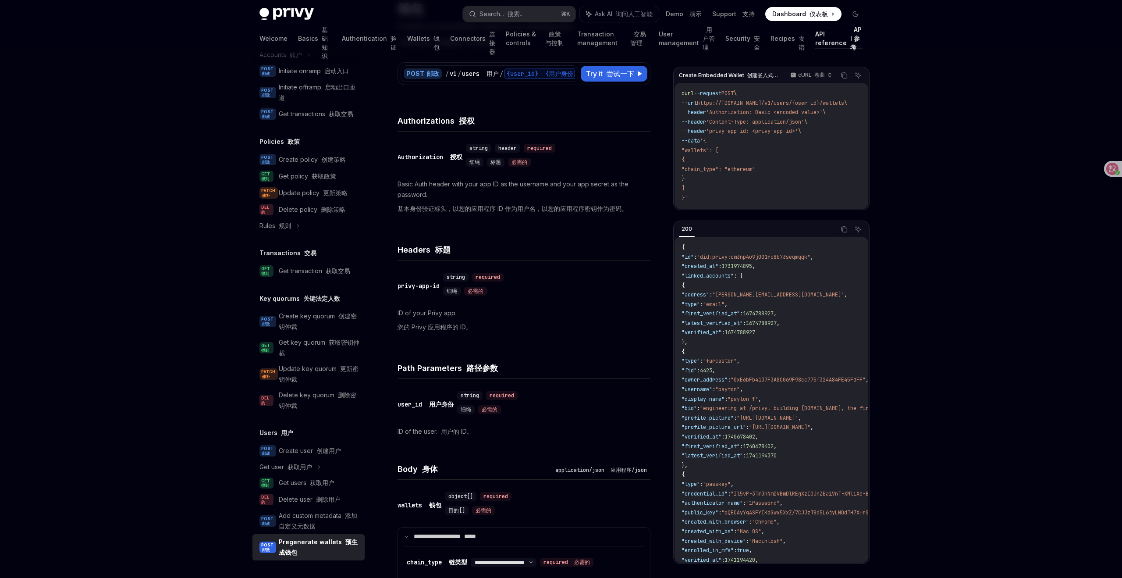
scroll to position [91, 0]
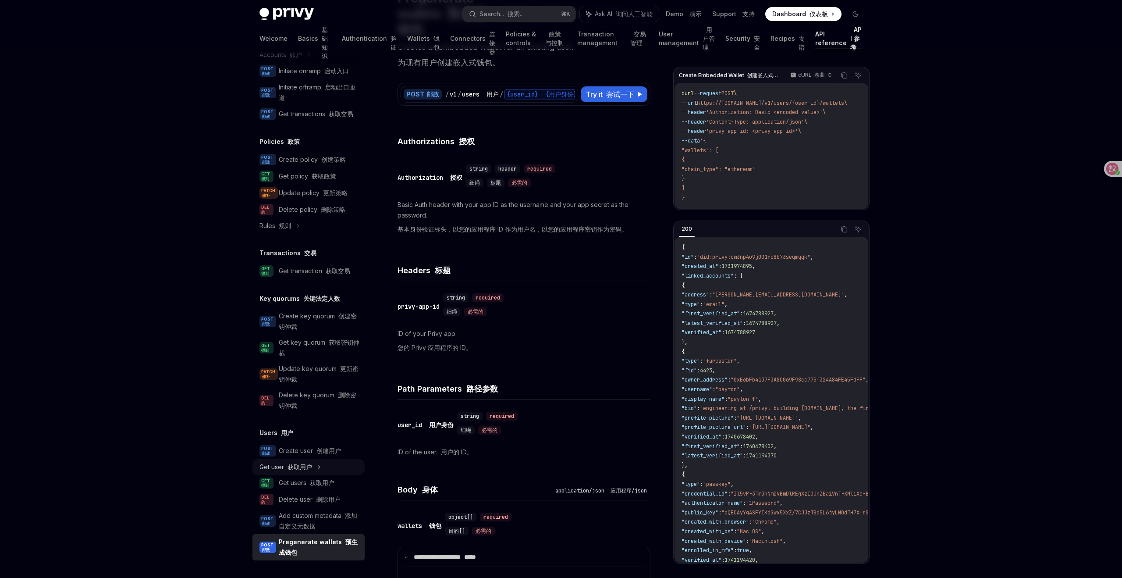
click at [310, 464] on font "获取用户" at bounding box center [300, 466] width 25 height 7
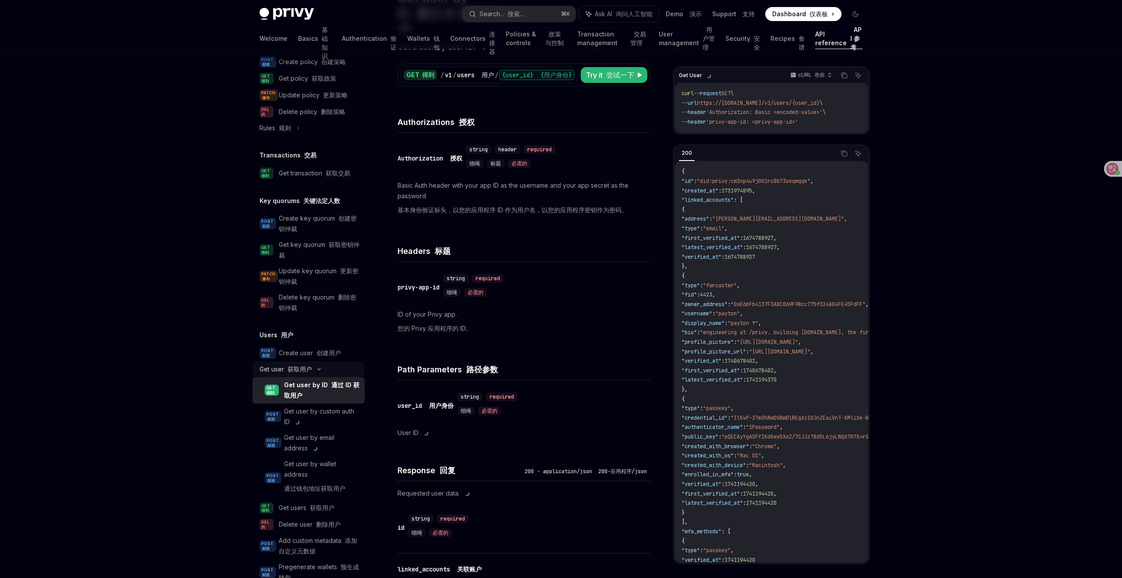
scroll to position [550, 0]
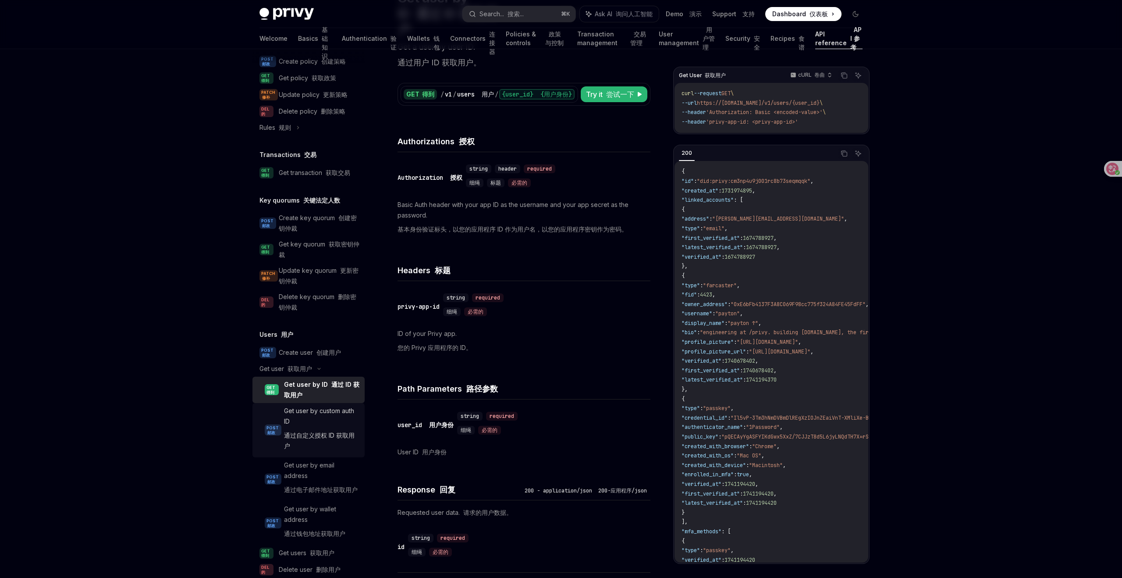
click at [320, 411] on div "Get user by custom auth ID 通过自定义授权 ID 获取用户" at bounding box center [321, 430] width 75 height 49
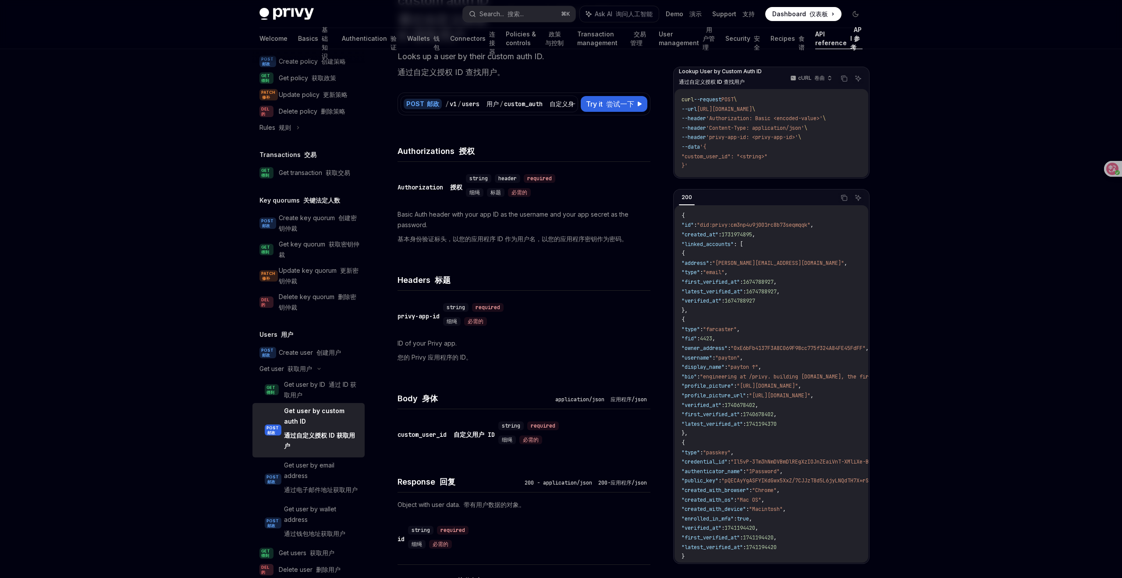
scroll to position [118, 0]
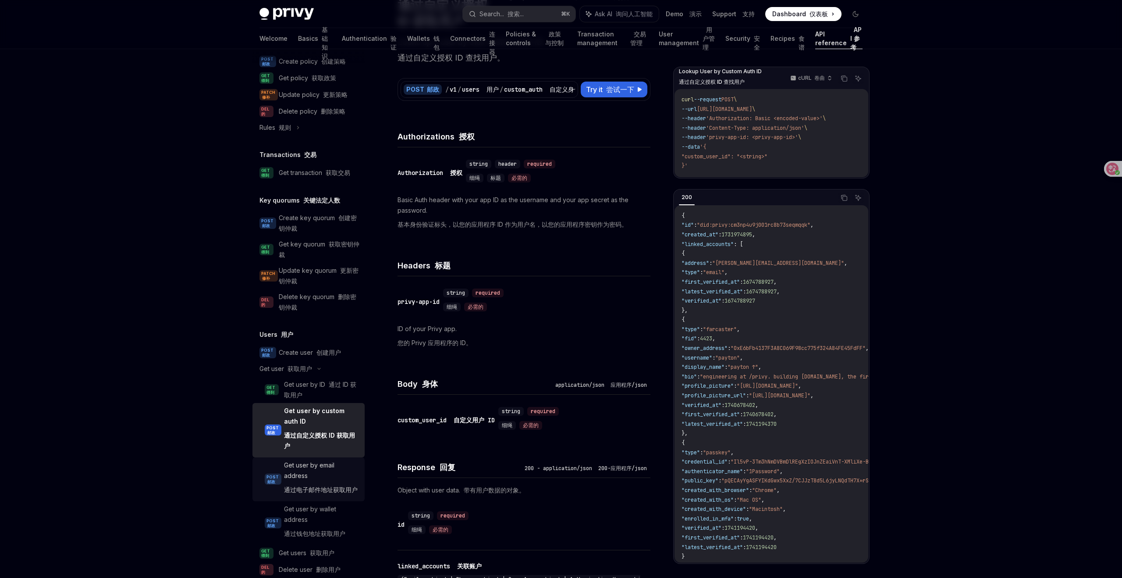
click at [302, 484] on font "通过电子邮件地址获取用户" at bounding box center [321, 489] width 74 height 11
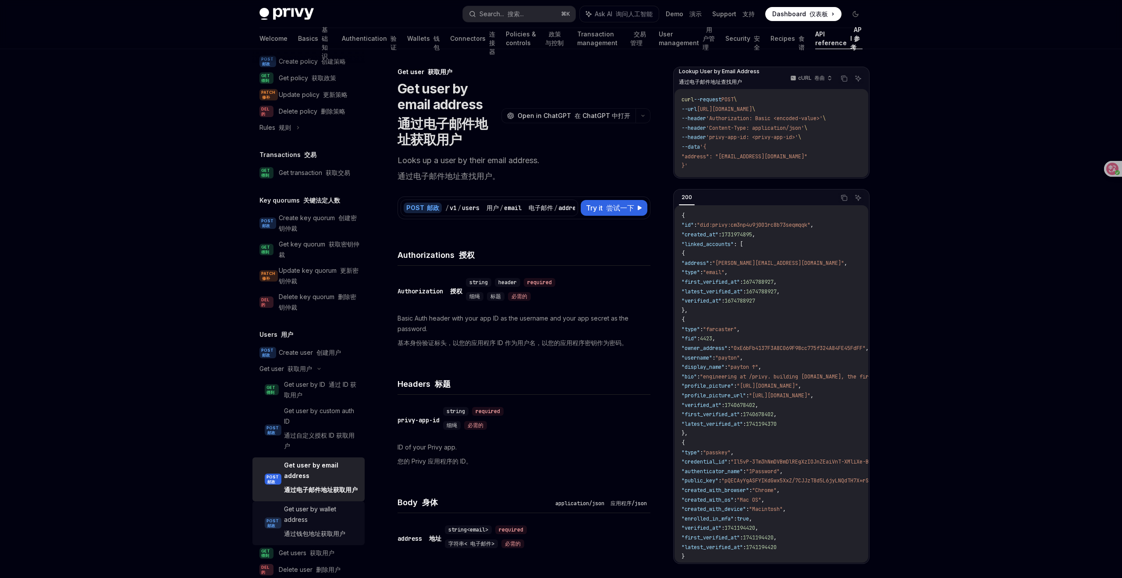
click at [317, 519] on div "Get user by wallet address 通过钱包地址获取用户" at bounding box center [321, 523] width 75 height 39
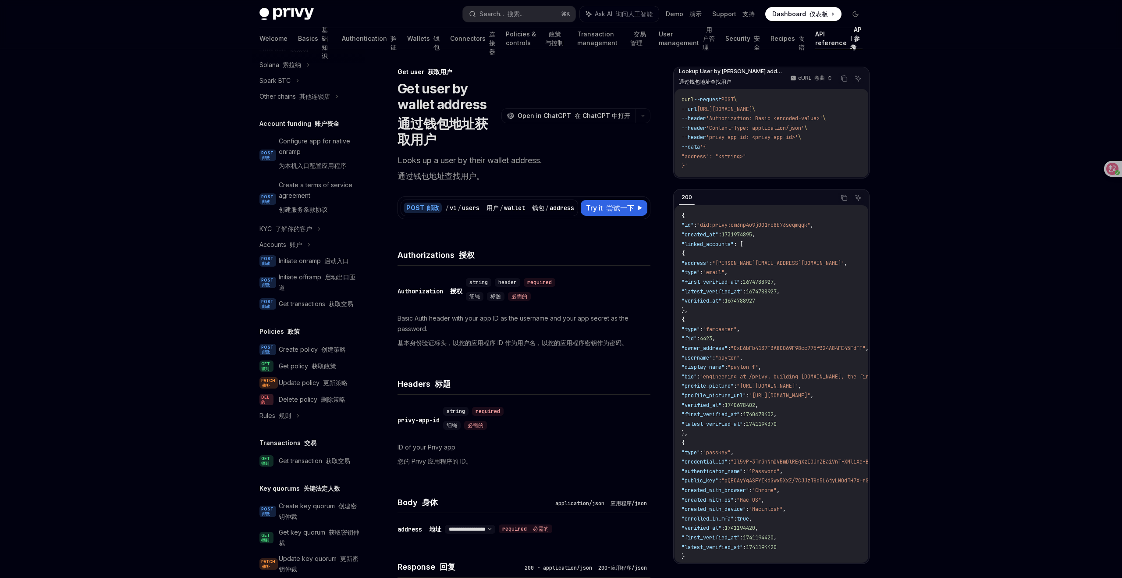
scroll to position [262, 0]
click at [304, 246] on div "Accounts 账户" at bounding box center [309, 245] width 112 height 16
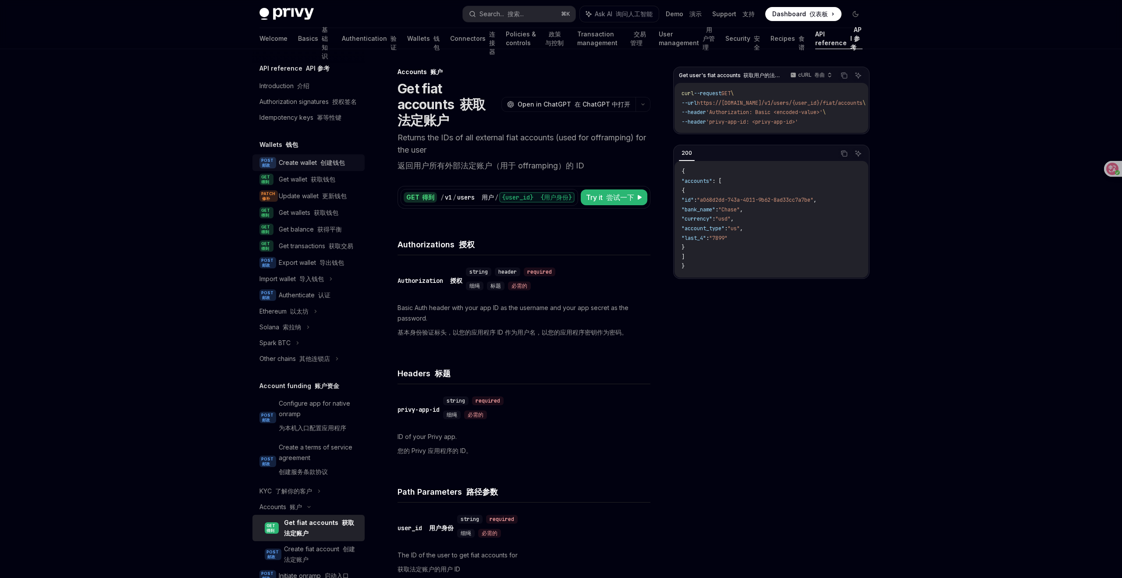
click at [329, 165] on font "创建钱包" at bounding box center [332, 162] width 25 height 7
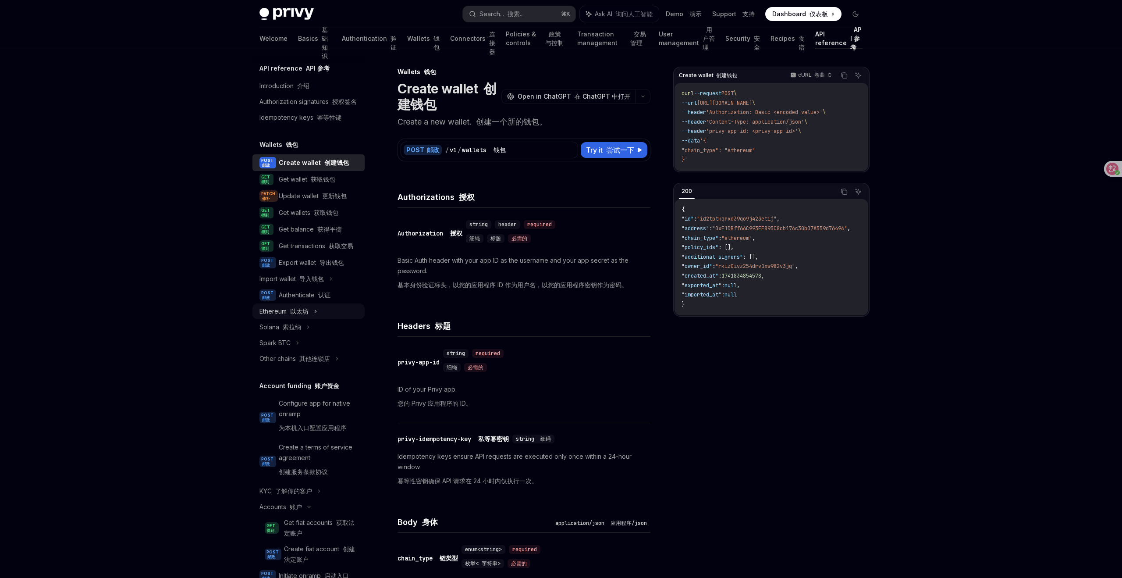
click at [312, 309] on div "Ethereum 以太坊" at bounding box center [309, 311] width 112 height 16
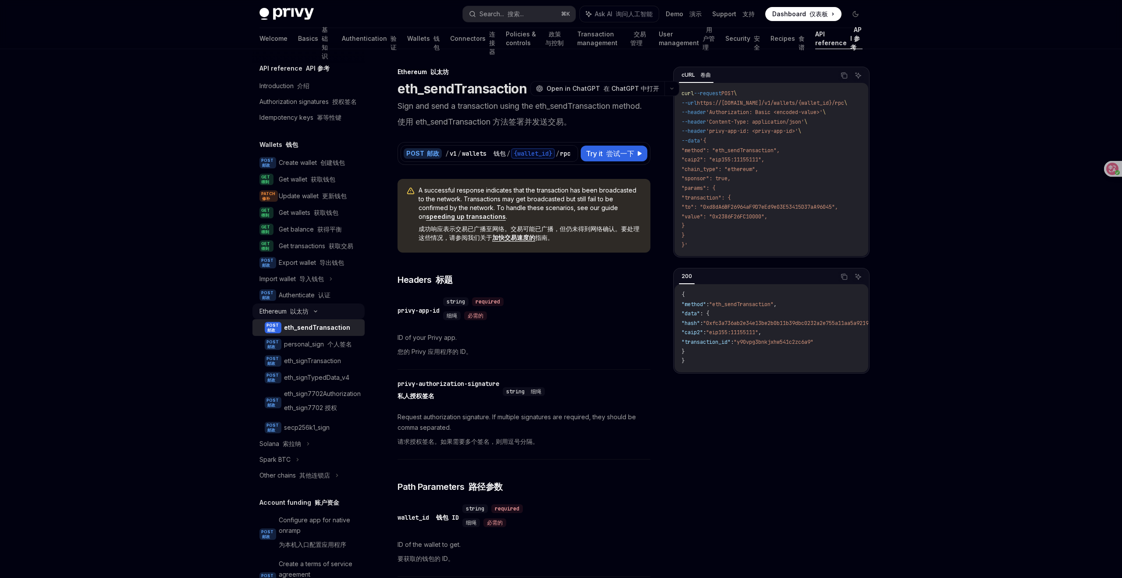
click at [313, 314] on div "Ethereum 以太坊" at bounding box center [309, 311] width 112 height 16
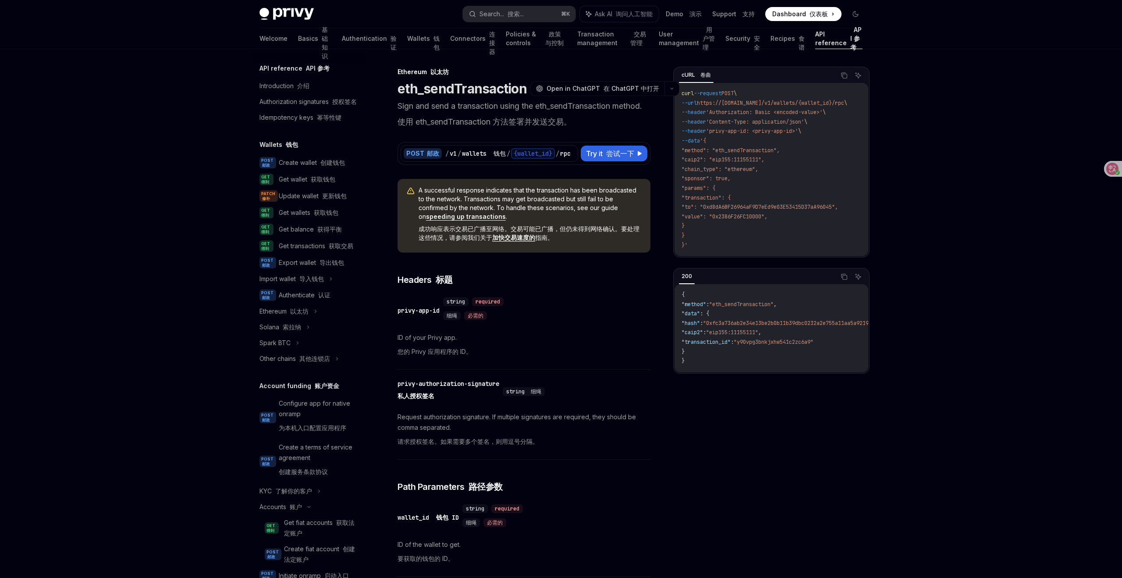
type textarea "*"
